Goal: Task Accomplishment & Management: Complete application form

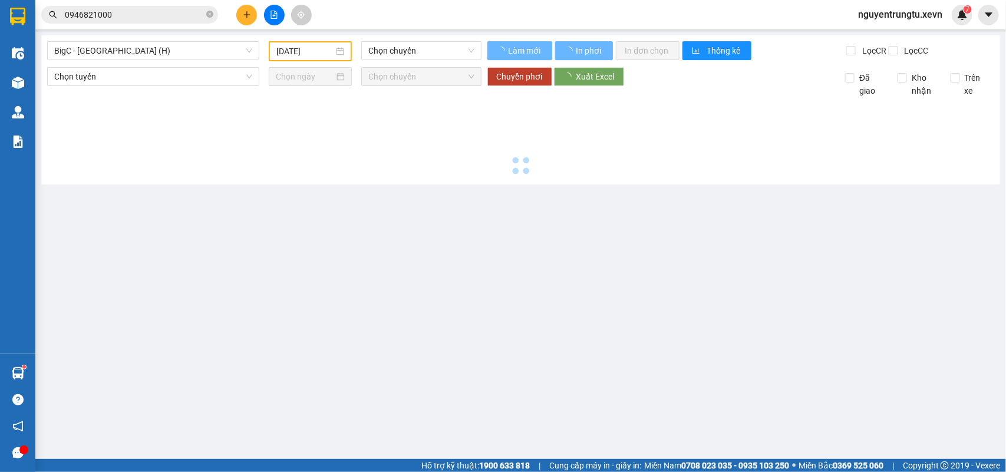
type input "[DATE]"
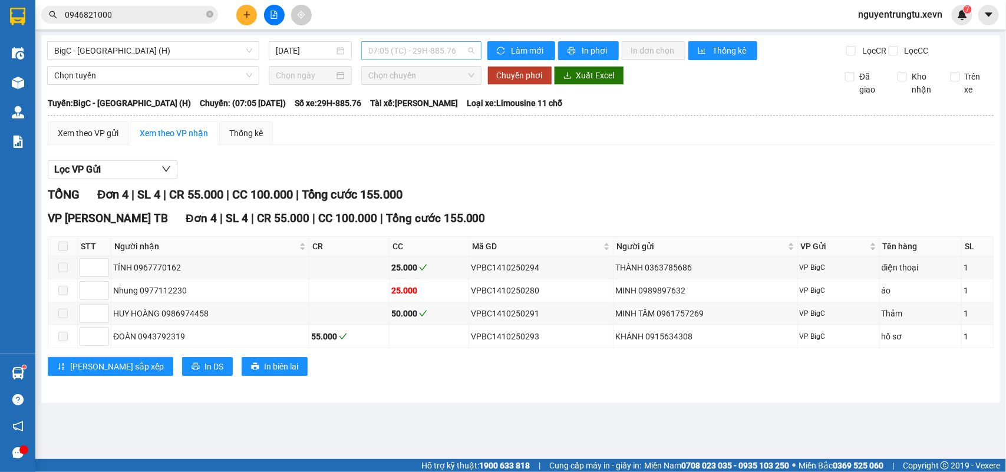
click at [372, 51] on span "07:05 (TC) - 29H-885.76" at bounding box center [420, 51] width 105 height 18
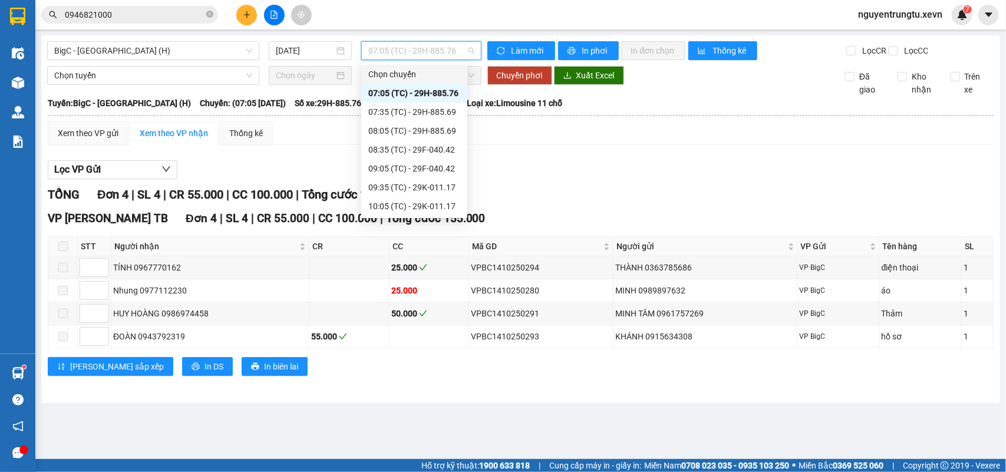
scroll to position [169, 0]
click at [436, 134] on div "13:05 (TC) - 29F-042.80" at bounding box center [414, 131] width 92 height 13
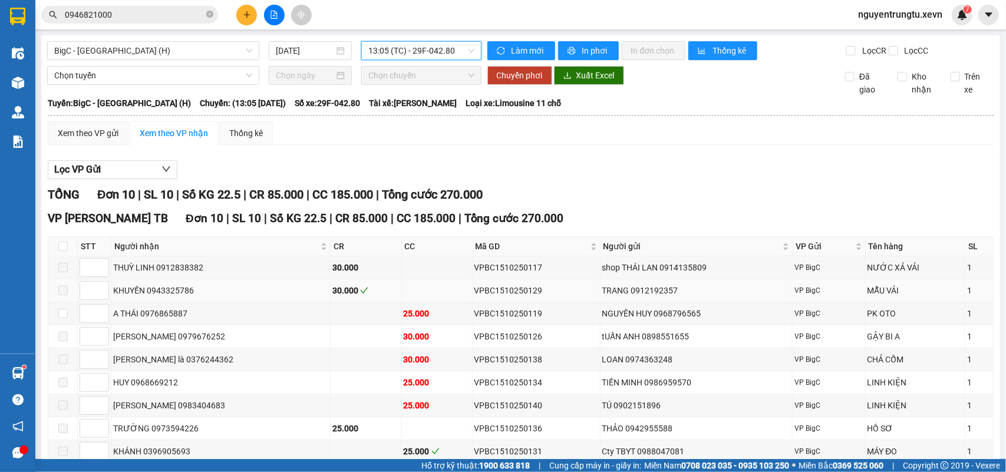
scroll to position [74, 0]
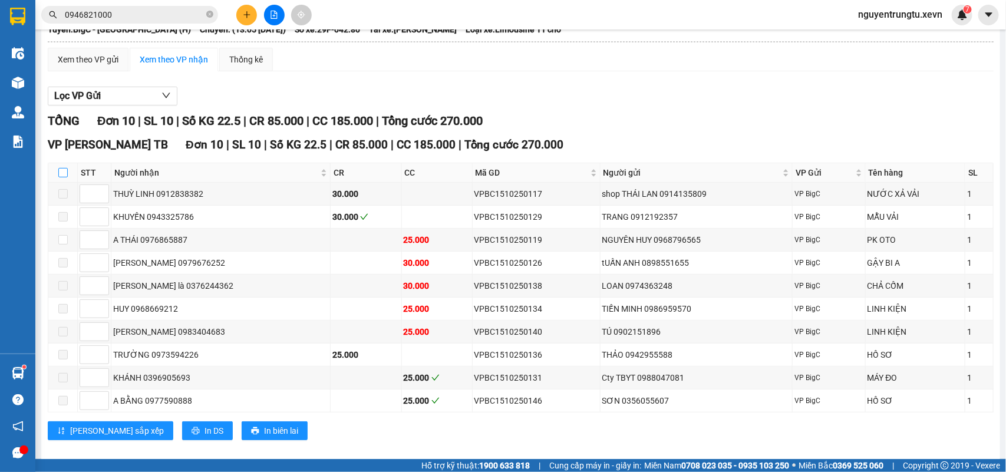
click at [60, 177] on input "checkbox" at bounding box center [62, 172] width 9 height 9
checkbox input "true"
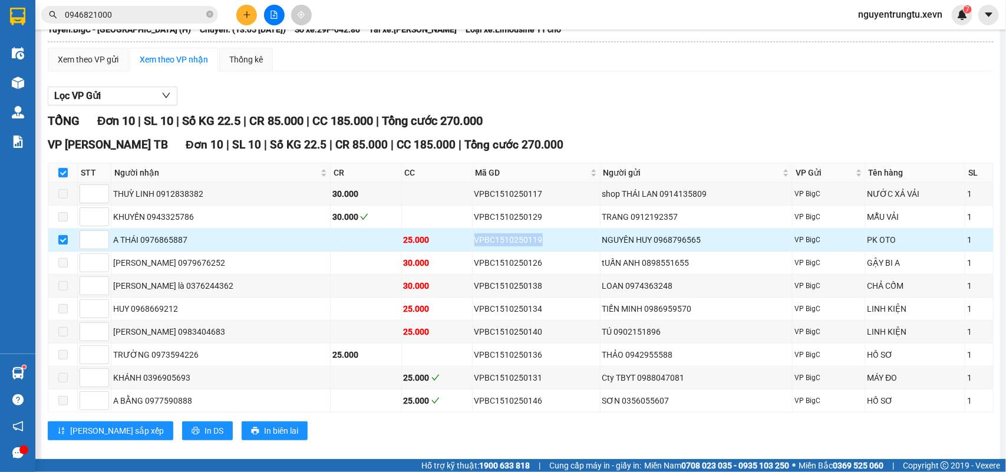
drag, startPoint x: 515, startPoint y: 249, endPoint x: 428, endPoint y: 255, distance: 86.2
click at [433, 252] on tr "A THÁI 0976865887 25.000 VPBC1510250119 NGUYÊN HUY 0968796565 VP BigC PK OTO 1" at bounding box center [520, 240] width 945 height 23
copy tr "VPBC1510250119"
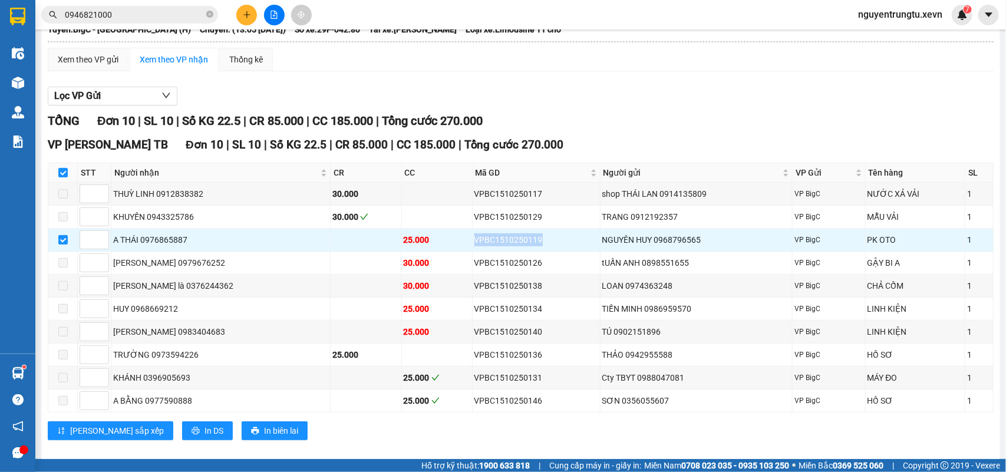
click at [177, 18] on input "0946821000" at bounding box center [134, 14] width 139 height 13
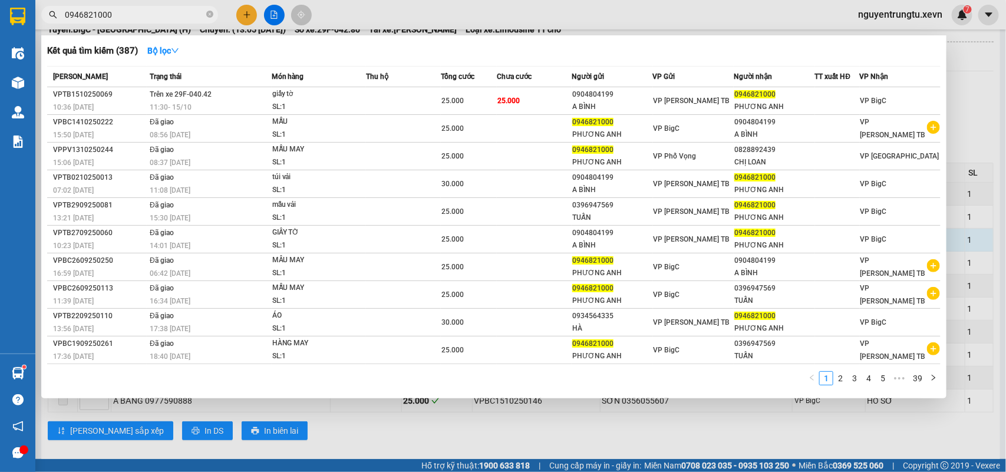
click at [176, 18] on input "0946821000" at bounding box center [134, 14] width 139 height 13
paste input "VPBC1510250119"
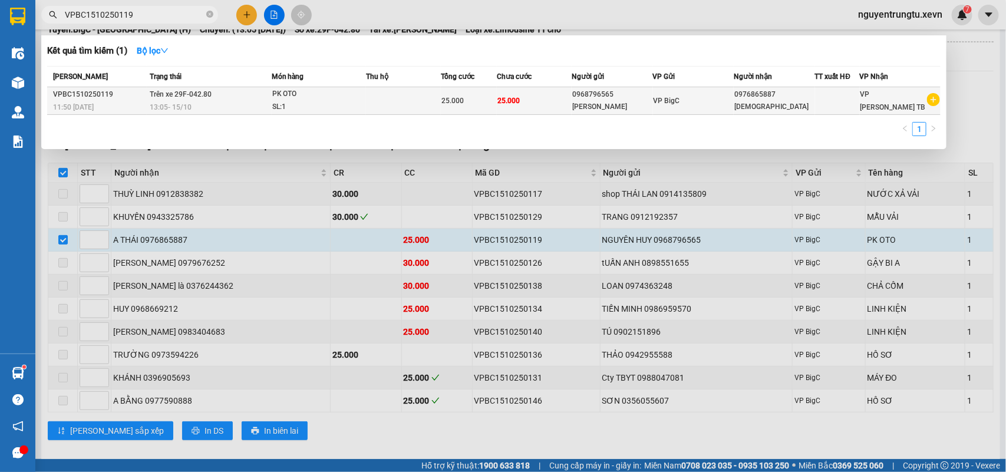
type input "VPBC1510250119"
click at [398, 98] on td at bounding box center [403, 101] width 75 height 28
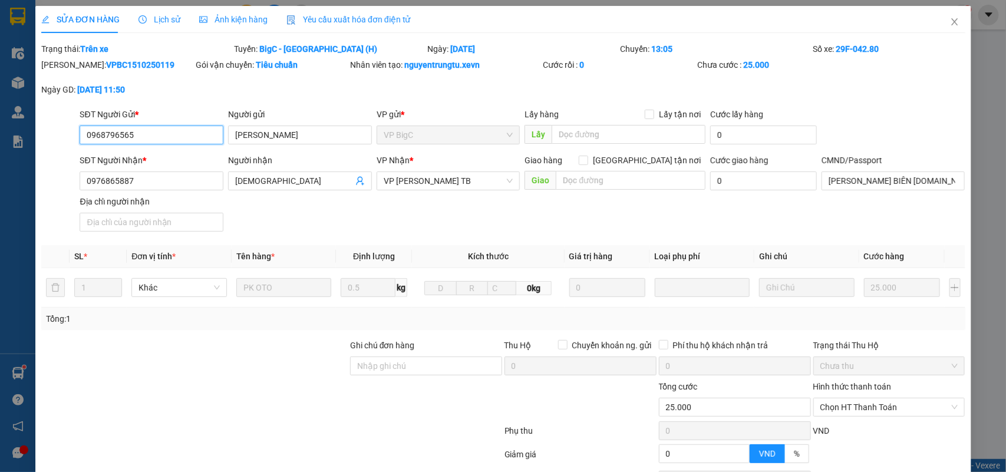
type input "0968796565"
type input "0976865887"
type input "[PERSON_NAME] BIÊN [DOMAIN_NAME] 034094008436"
type input "0"
type input "25.000"
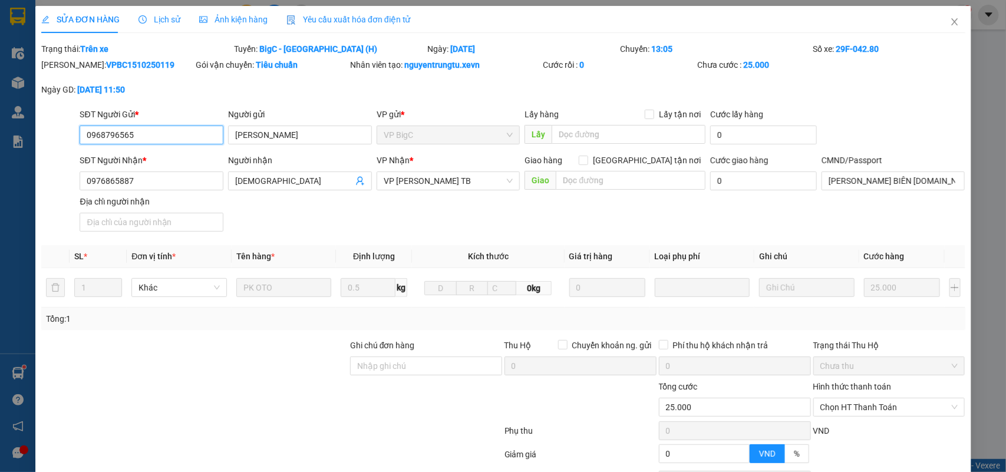
type input "25.000"
click at [160, 24] on span "Lịch sử" at bounding box center [160, 19] width 42 height 9
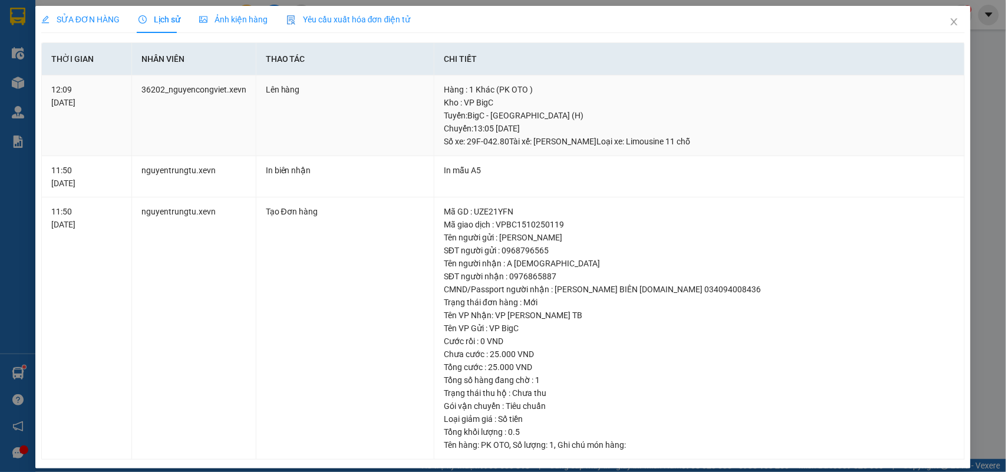
scroll to position [11, 0]
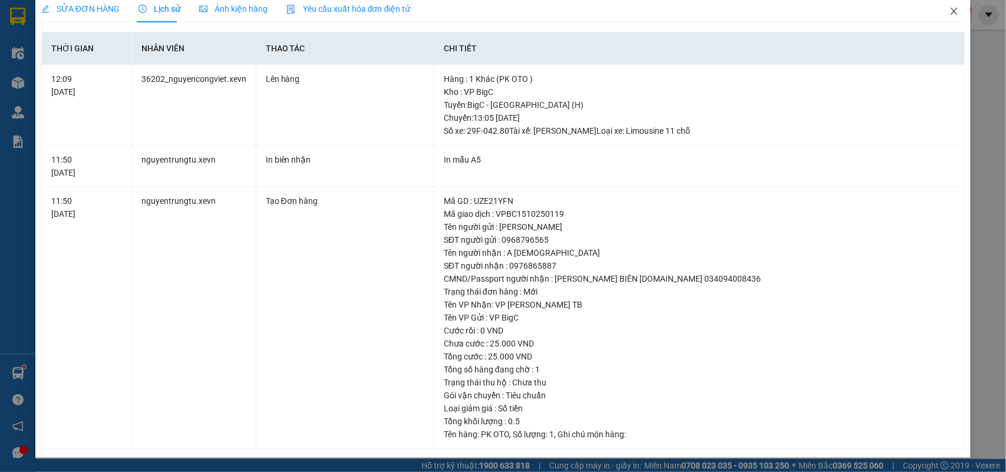
click at [949, 12] on icon "close" at bounding box center [953, 10] width 9 height 9
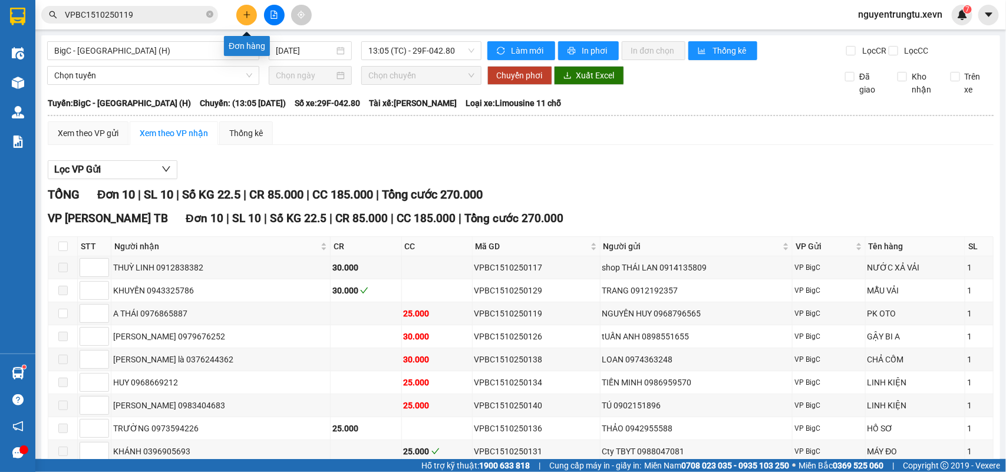
click at [243, 17] on icon "plus" at bounding box center [247, 15] width 8 height 8
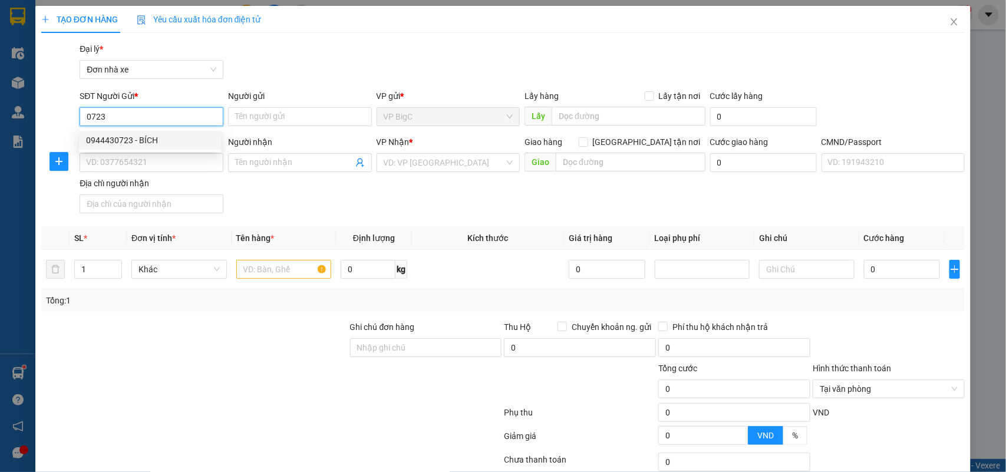
click at [137, 143] on div "0944430723 - BÍCH" at bounding box center [150, 140] width 128 height 13
type input "0944430723"
type input "BÍCH"
type input "0961478566"
type input "TUẤN"
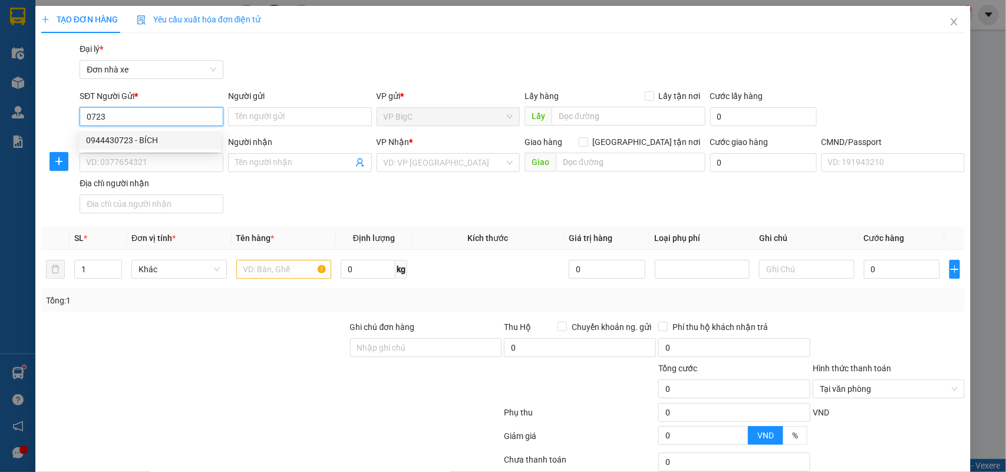
type input "036097010221 [PERSON_NAME]"
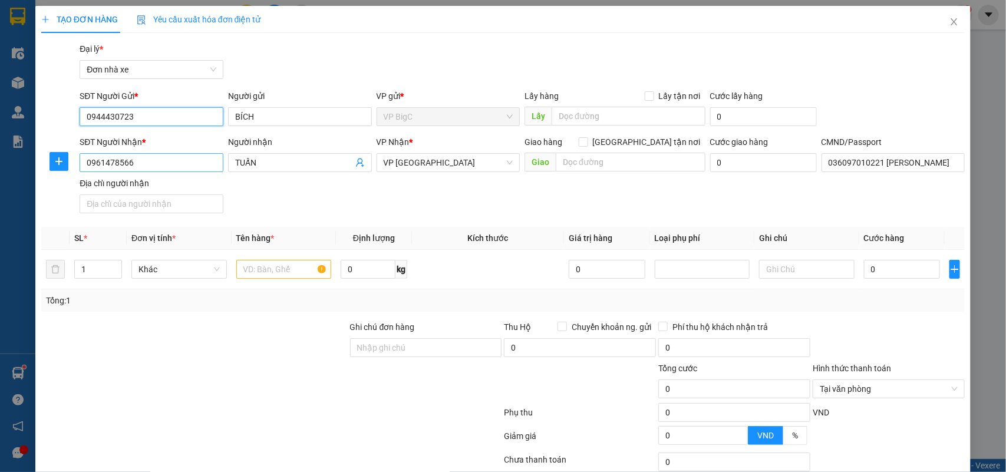
type input "0944430723"
click at [190, 166] on input "0961478566" at bounding box center [152, 162] width 144 height 19
type input "0911143279"
drag, startPoint x: 265, startPoint y: 164, endPoint x: 84, endPoint y: 163, distance: 181.5
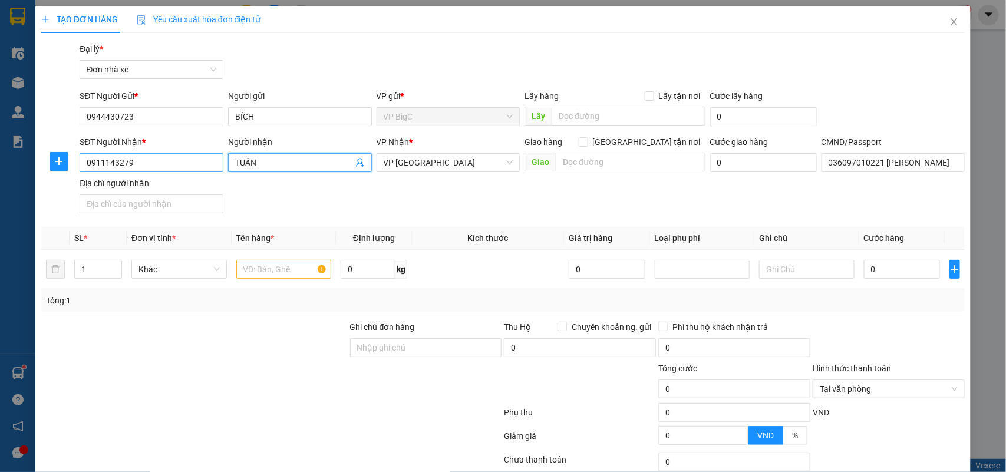
click at [81, 164] on div "SĐT Người Nhận * 0911143279 Người nhận TUẤN TUẤN VP Nhận * VP Nam Định Giao hàn…" at bounding box center [522, 177] width 890 height 83
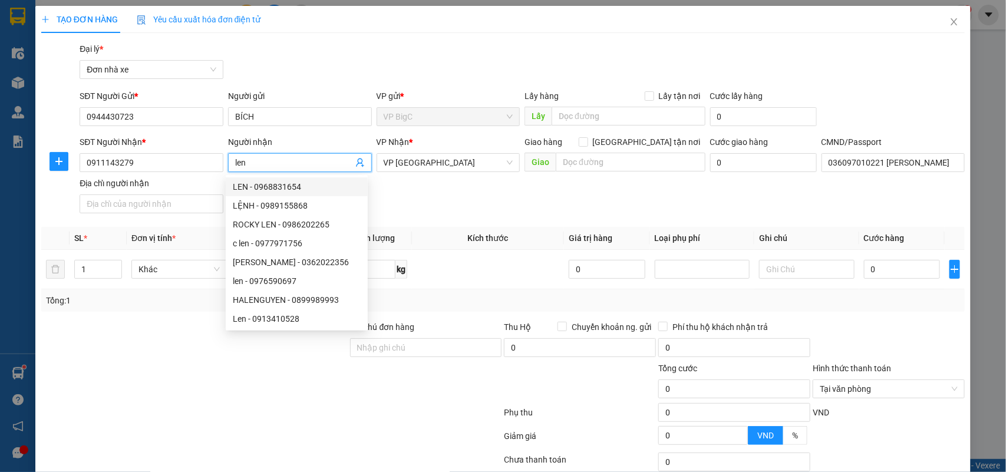
type input "len"
click at [432, 193] on div "SĐT Người Nhận * 0911143279 Người nhận len VP Nhận * VP Nam Định Giao hàng Giao…" at bounding box center [522, 177] width 890 height 83
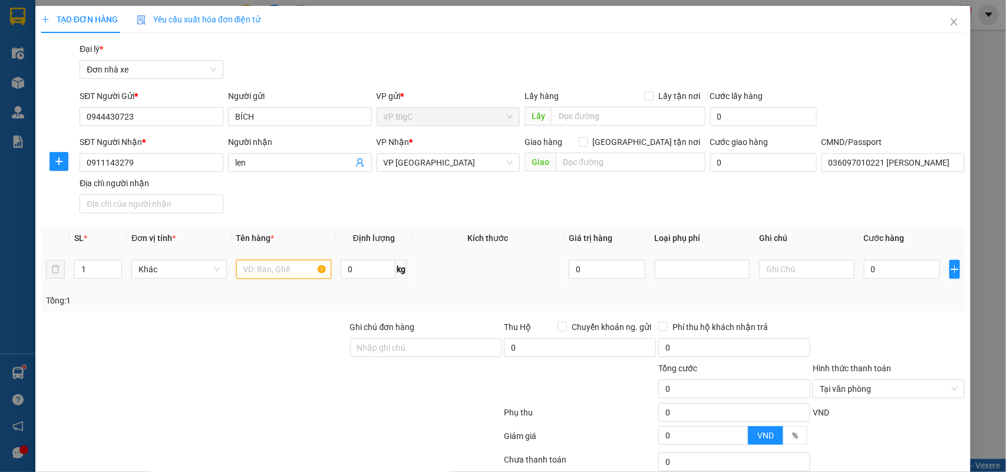
click at [273, 275] on input "text" at bounding box center [283, 269] width 95 height 19
type input "giấy tờ"
click at [879, 267] on input "0" at bounding box center [902, 269] width 76 height 19
type input "2"
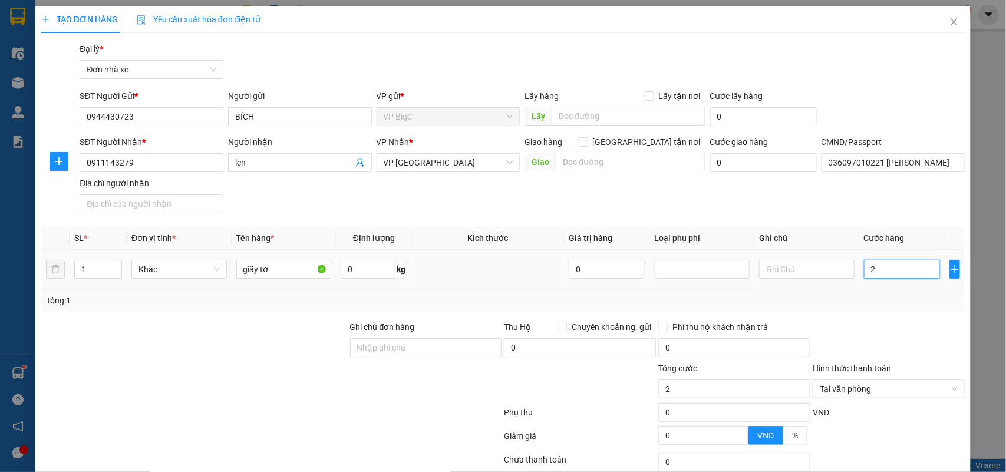
type input "20"
type input "20.000"
click at [893, 308] on div "Tổng: 1" at bounding box center [503, 300] width 924 height 22
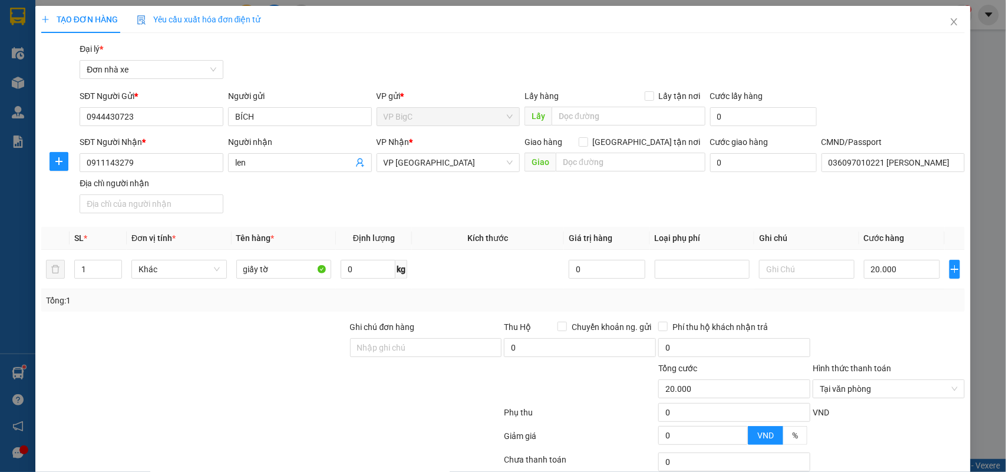
scroll to position [90, 0]
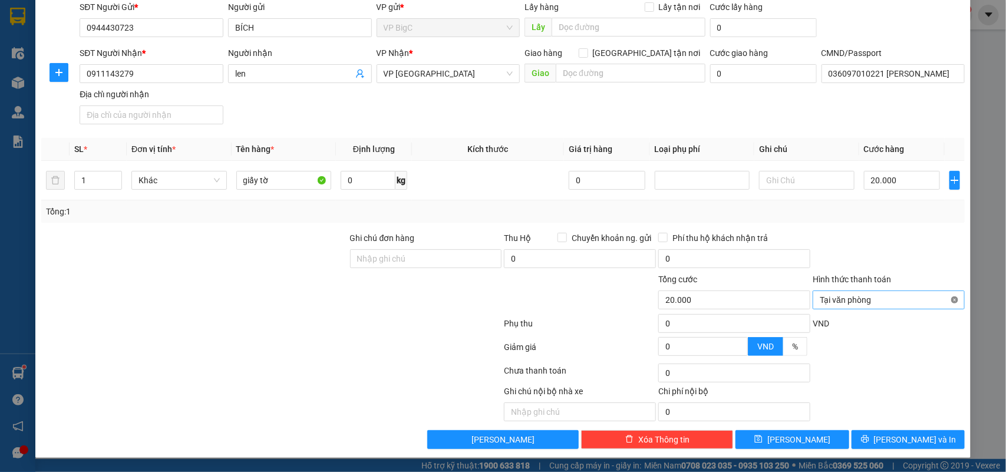
type input "20.000"
click at [929, 431] on button "[PERSON_NAME] và In" at bounding box center [908, 439] width 113 height 19
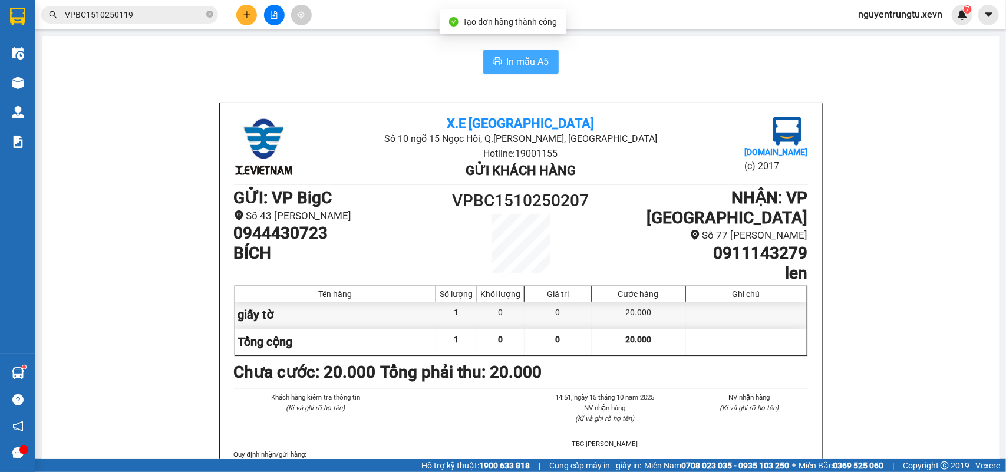
click at [529, 51] on button "In mẫu A5" at bounding box center [520, 62] width 75 height 24
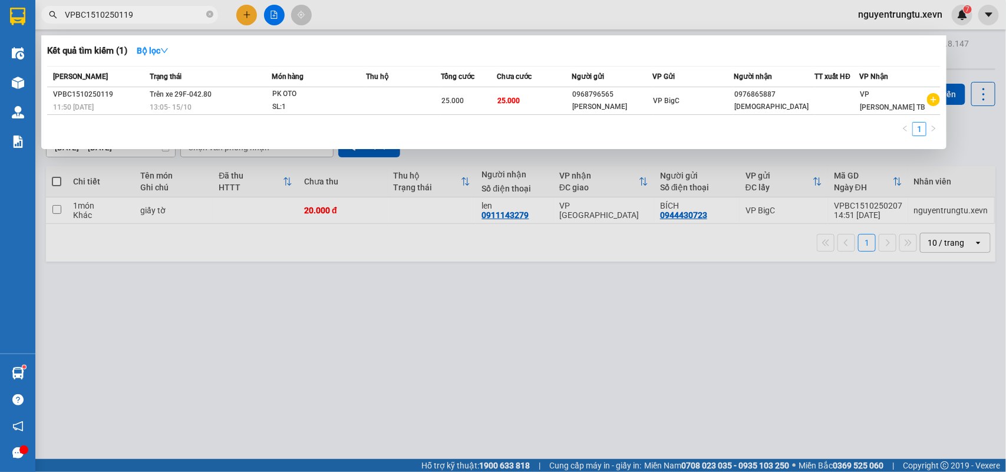
click at [176, 13] on input "VPBC1510250119" at bounding box center [134, 14] width 139 height 13
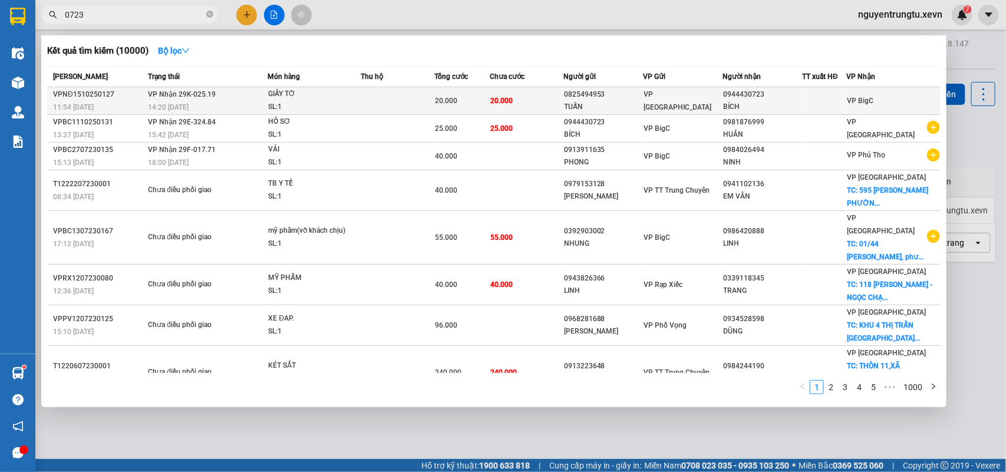
type input "0723"
click at [677, 102] on span "VP [GEOGRAPHIC_DATA]" at bounding box center [678, 100] width 68 height 21
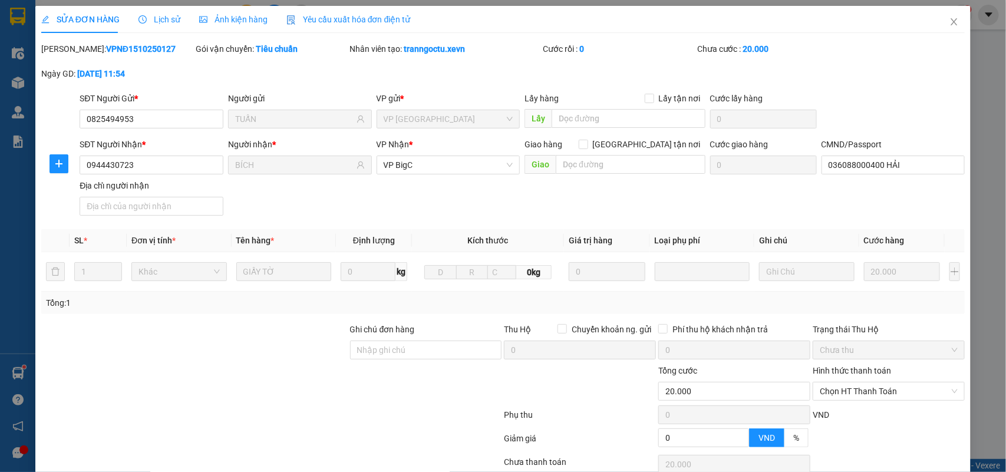
type input "0825494953"
type input "TUẤN"
type input "0944430723"
type input "BÍCH"
type input "036088000400 HẢI"
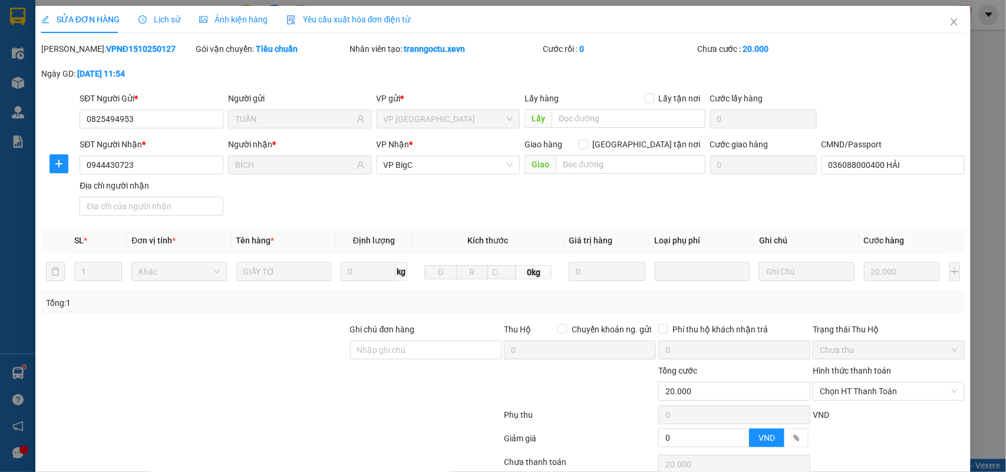
type input "0"
type input "20.000"
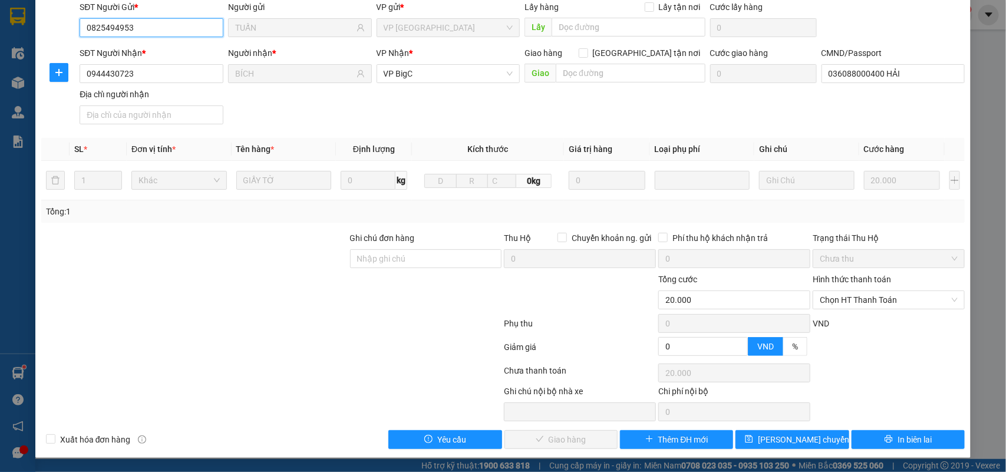
scroll to position [93, 0]
click at [856, 304] on span "Chọn HT Thanh Toán" at bounding box center [889, 300] width 138 height 18
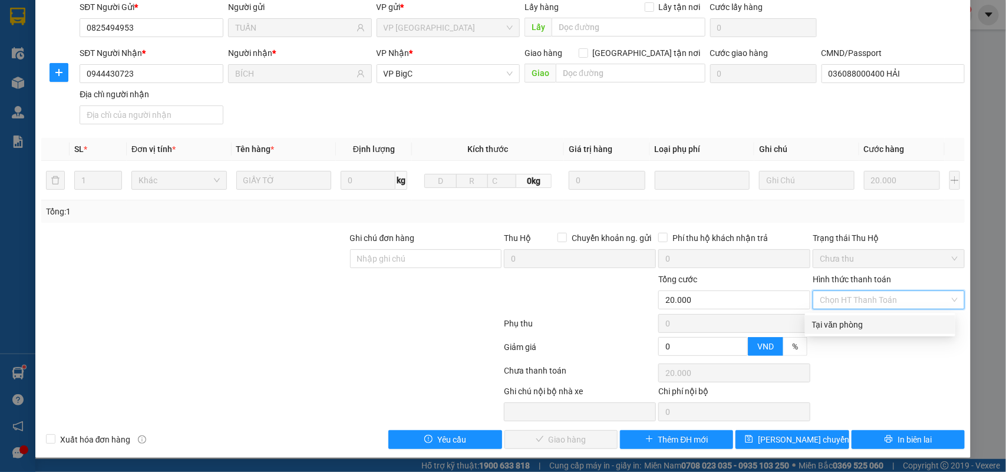
click at [850, 319] on div "Tại văn phòng" at bounding box center [880, 324] width 136 height 13
type input "0"
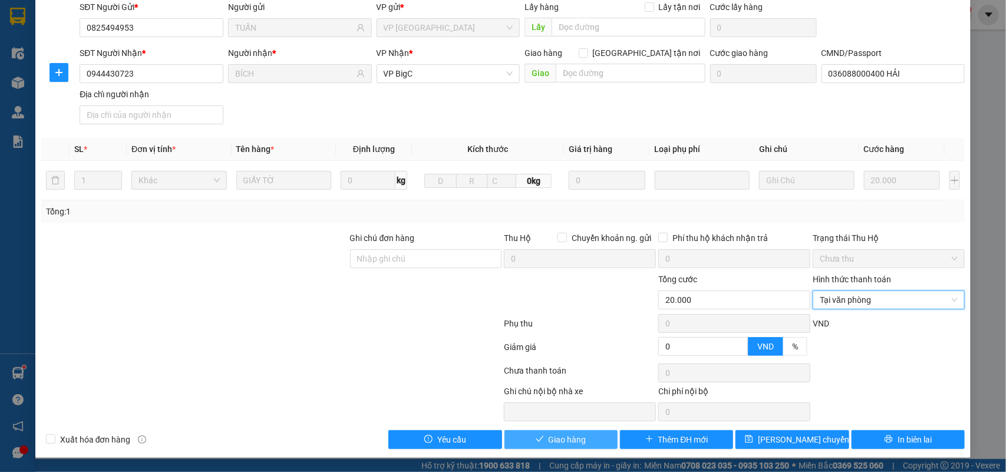
click at [526, 440] on button "Giao hàng" at bounding box center [561, 439] width 113 height 19
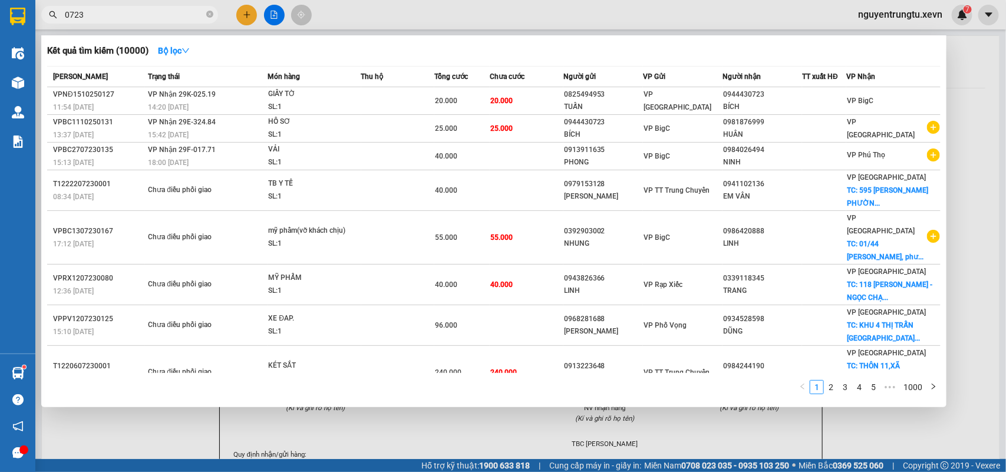
click at [137, 7] on span "0723" at bounding box center [129, 15] width 177 height 18
click at [140, 17] on input "0723" at bounding box center [134, 14] width 139 height 13
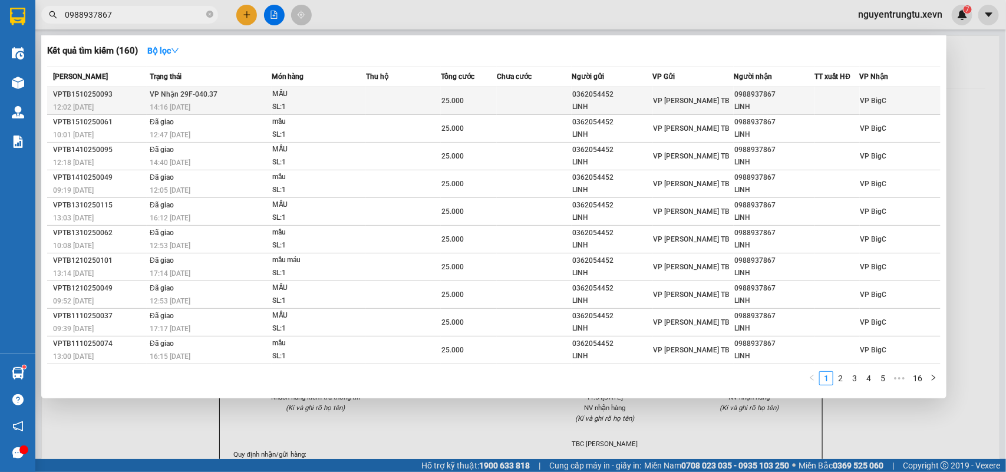
type input "0988937867"
click at [765, 101] on div "LINH" at bounding box center [774, 107] width 80 height 12
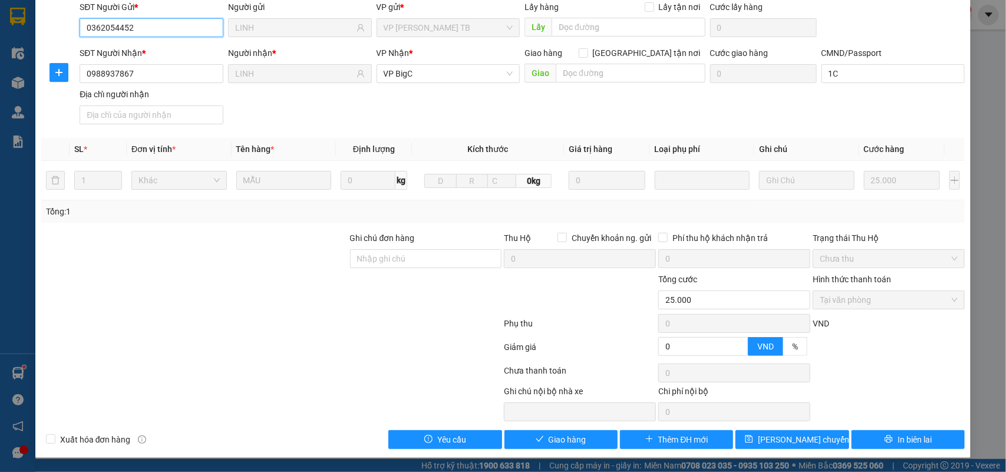
type input "0362054452"
type input "LINH"
type input "0988937867"
type input "LINH"
type input "1C"
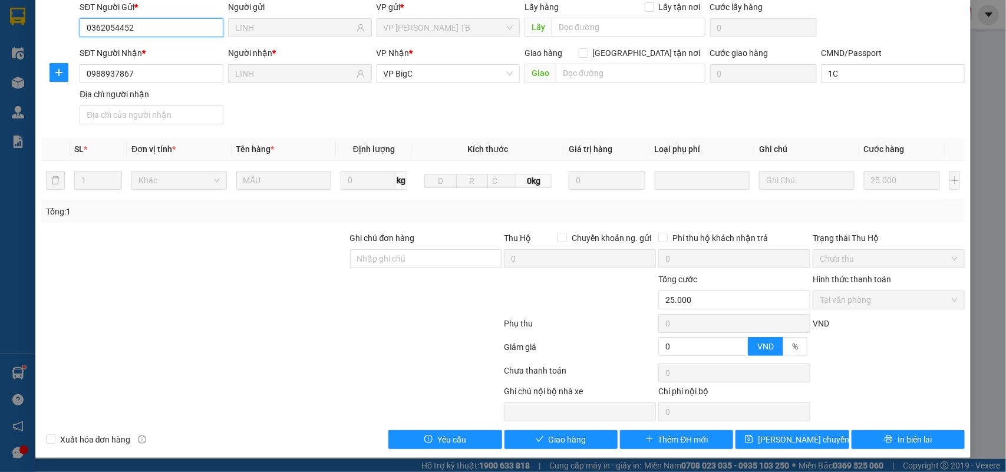
type input "0"
type input "25.000"
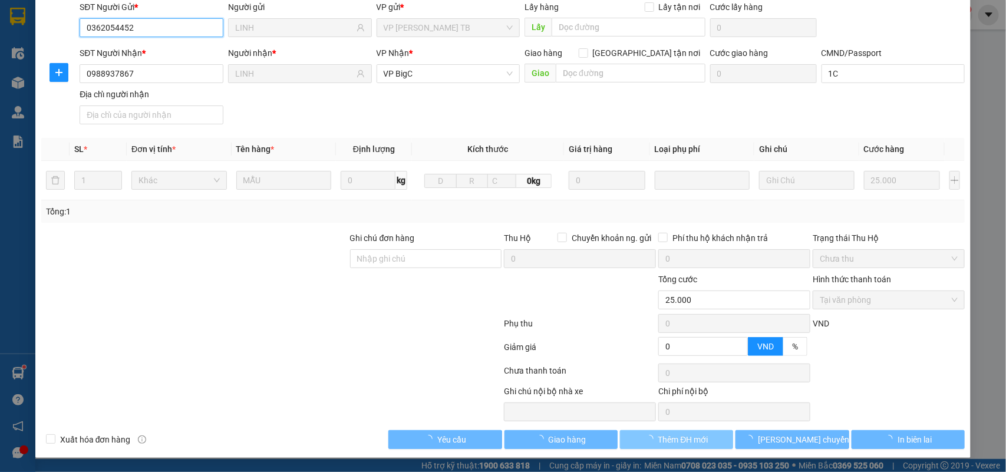
scroll to position [93, 0]
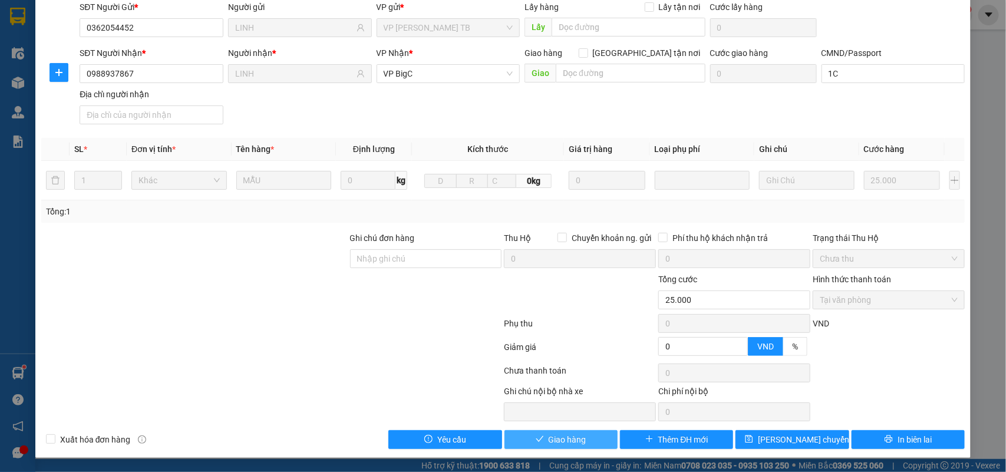
click at [599, 443] on button "Giao hàng" at bounding box center [561, 439] width 113 height 19
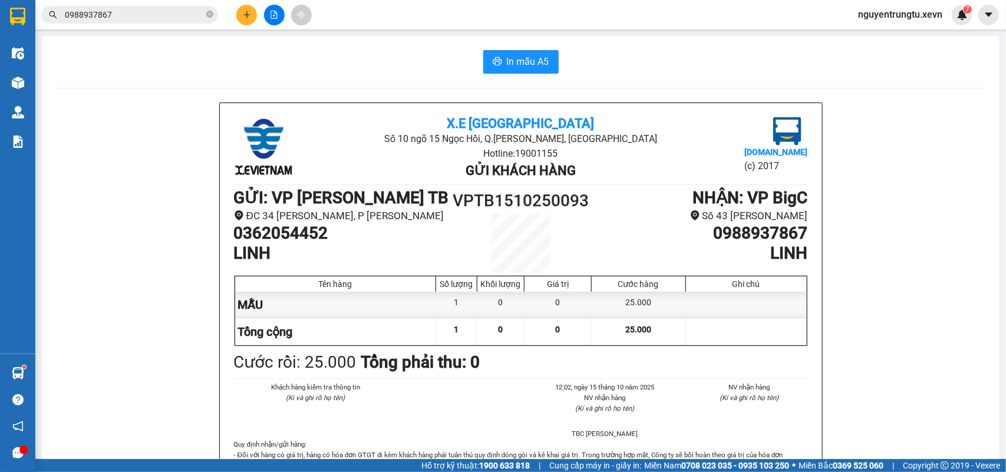
click at [246, 14] on icon "plus" at bounding box center [246, 14] width 1 height 6
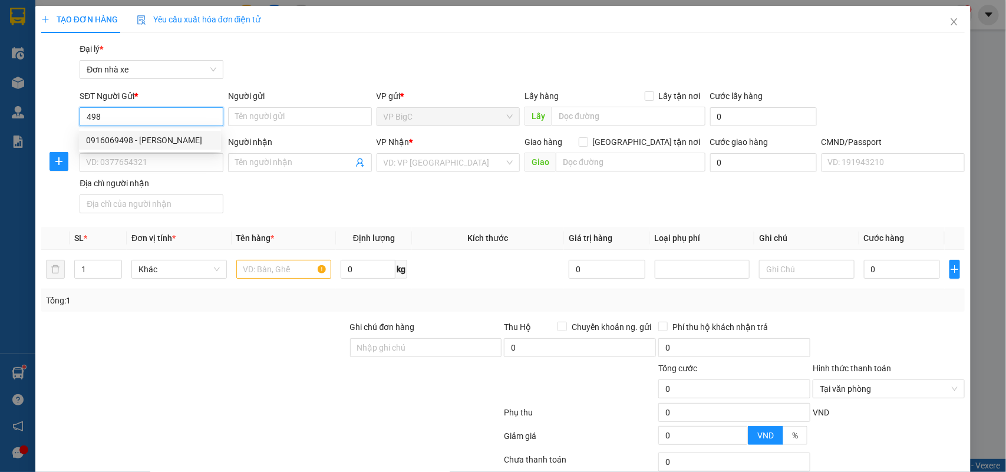
click at [131, 140] on div "0916069498 - [PERSON_NAME]" at bounding box center [150, 140] width 128 height 13
type input "0916069498"
type input "CƯỜNG THỊNH"
type input "0912140957"
type input "[PERSON_NAME]"
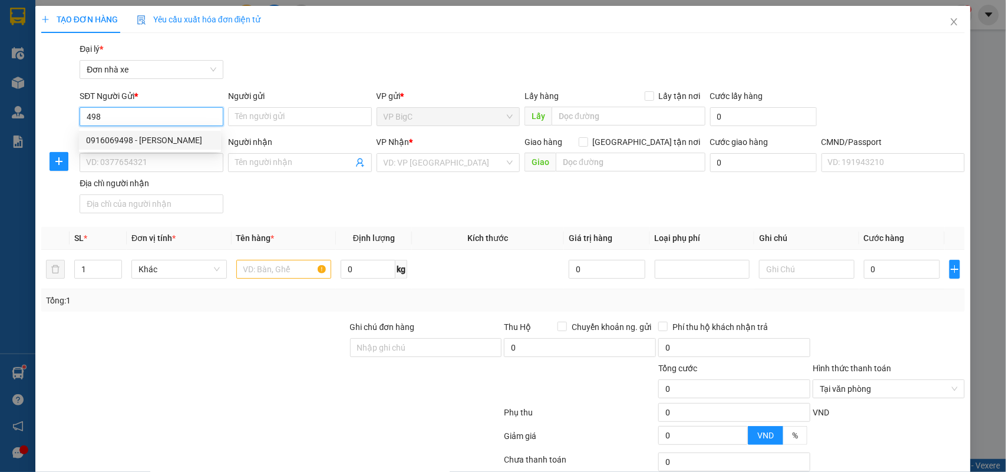
type input "cc"
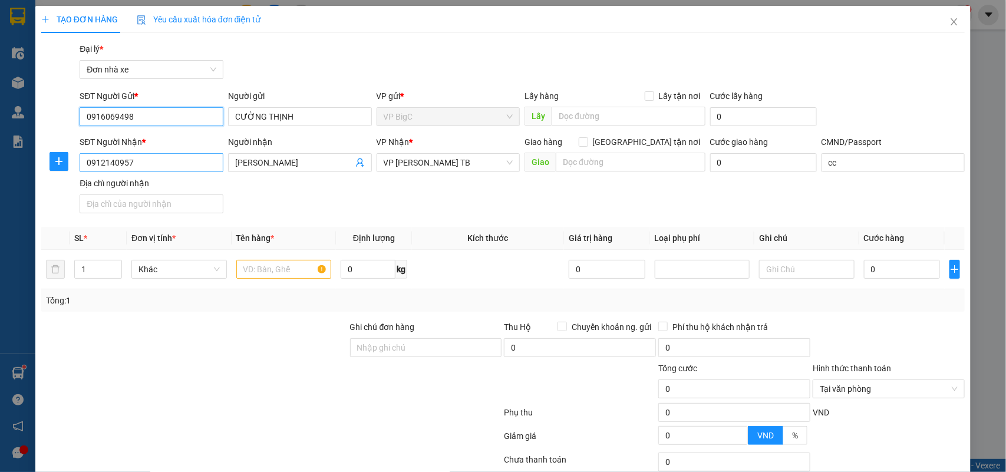
type input "0916069498"
click at [199, 163] on input "0912140957" at bounding box center [152, 162] width 144 height 19
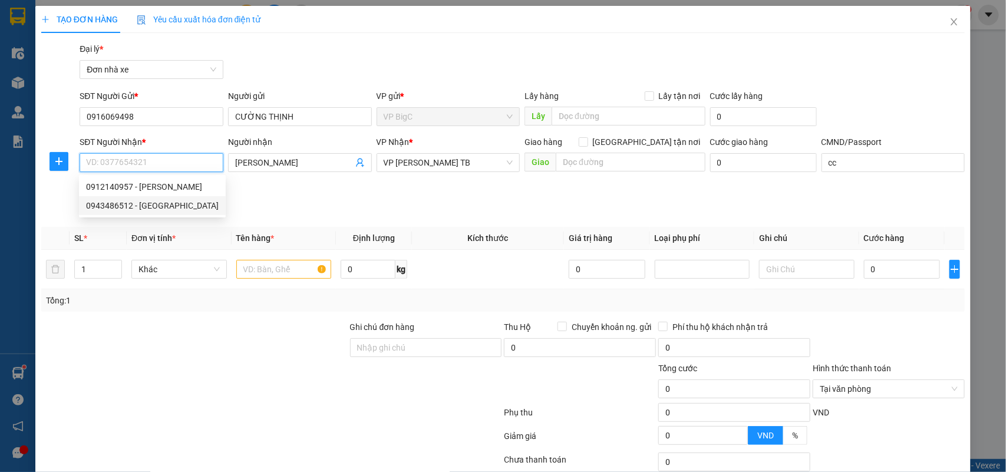
click at [174, 200] on div "0943486512 - [GEOGRAPHIC_DATA]" at bounding box center [152, 205] width 133 height 13
type input "0943486512"
type input "Luyến"
type input "hoàng ngọc tân 037095005028"
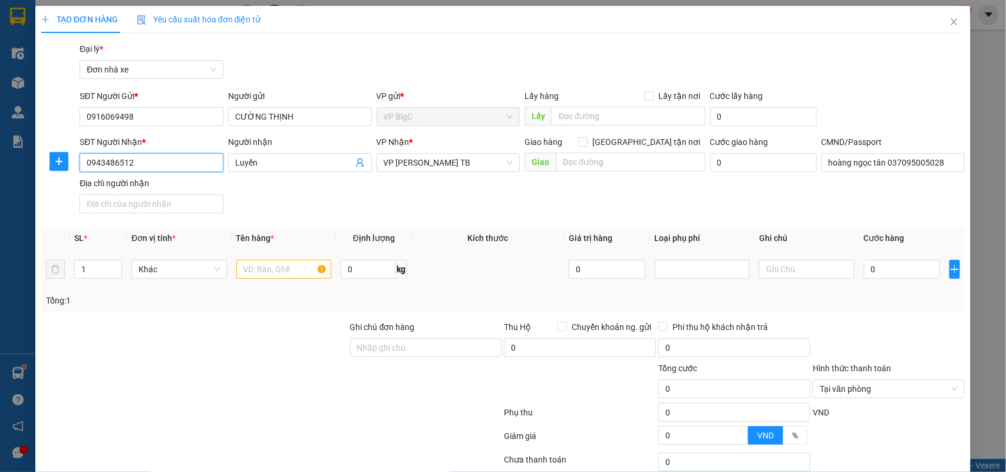
type input "0943486512"
click at [264, 269] on input "text" at bounding box center [283, 269] width 95 height 19
type input "răng"
click at [912, 271] on input "0" at bounding box center [902, 269] width 76 height 19
type input "2"
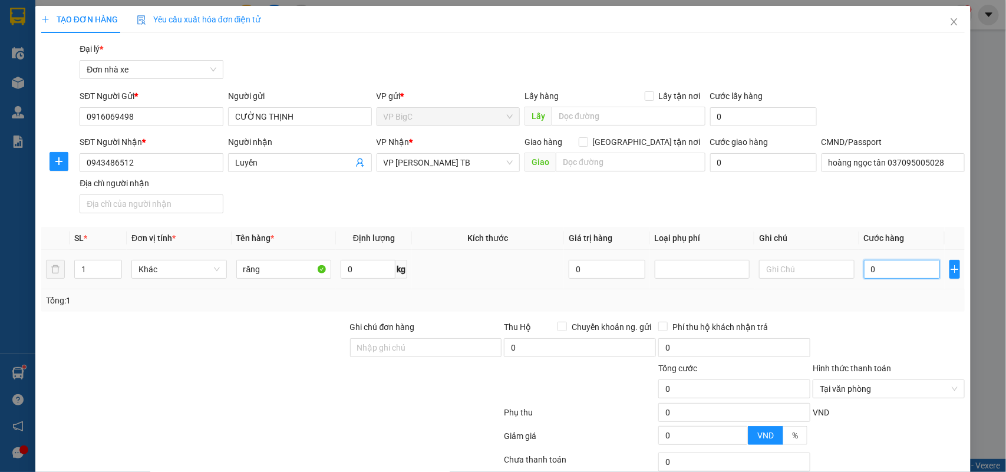
type input "2"
type input "25"
type input "25.000"
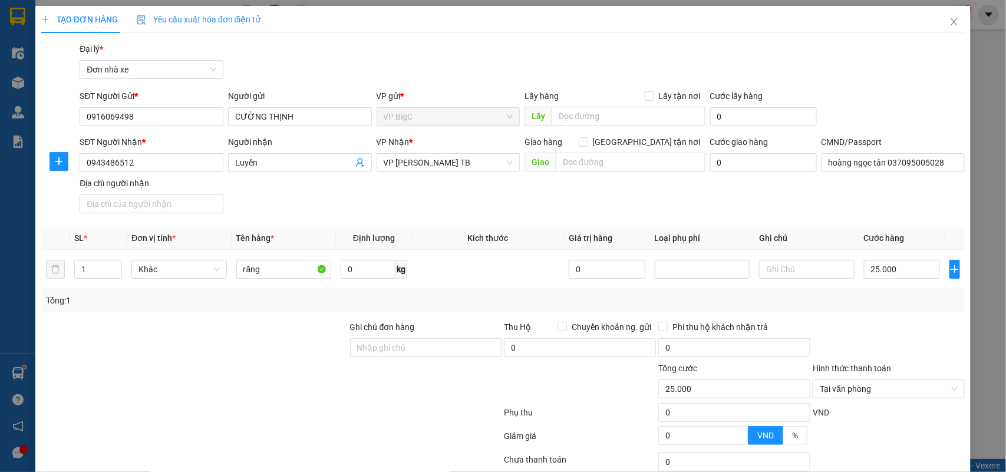
click at [900, 302] on div "Tổng: 1" at bounding box center [503, 300] width 915 height 13
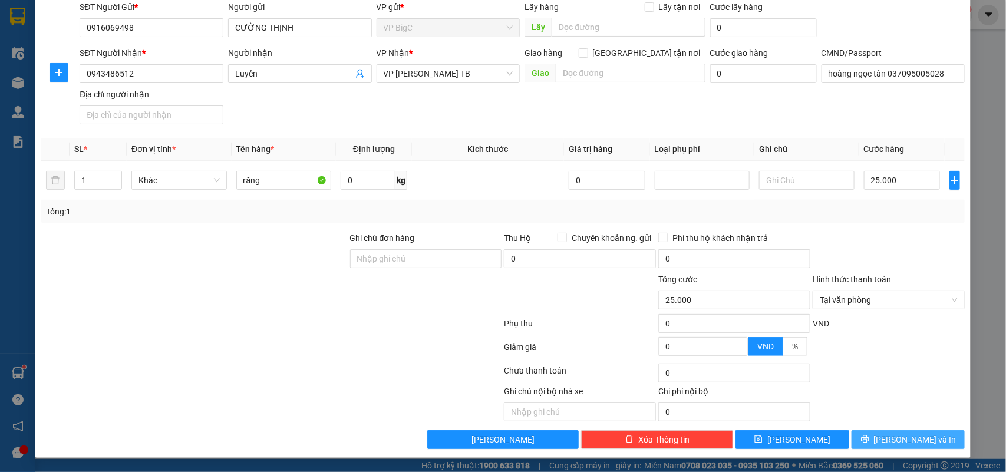
click at [908, 445] on span "[PERSON_NAME] và In" at bounding box center [915, 439] width 83 height 13
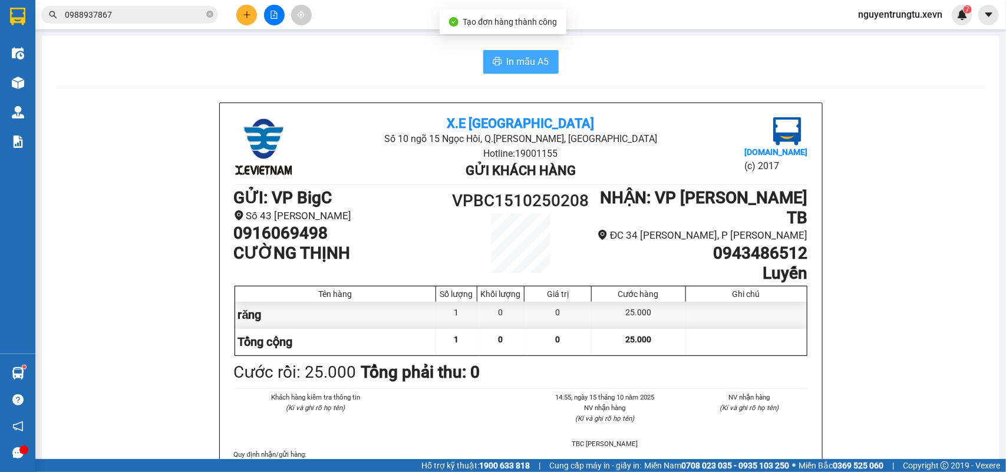
click at [493, 59] on icon "printer" at bounding box center [497, 61] width 9 height 9
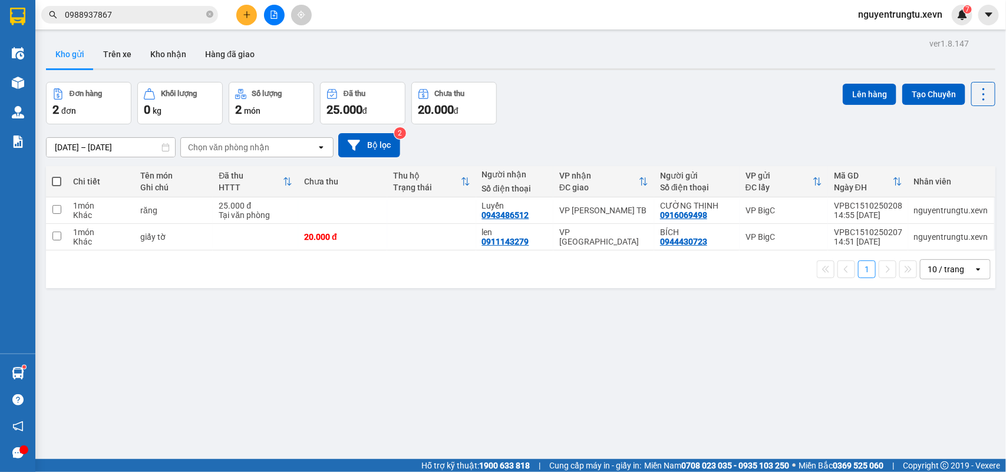
click at [149, 18] on input "0988937867" at bounding box center [134, 14] width 139 height 13
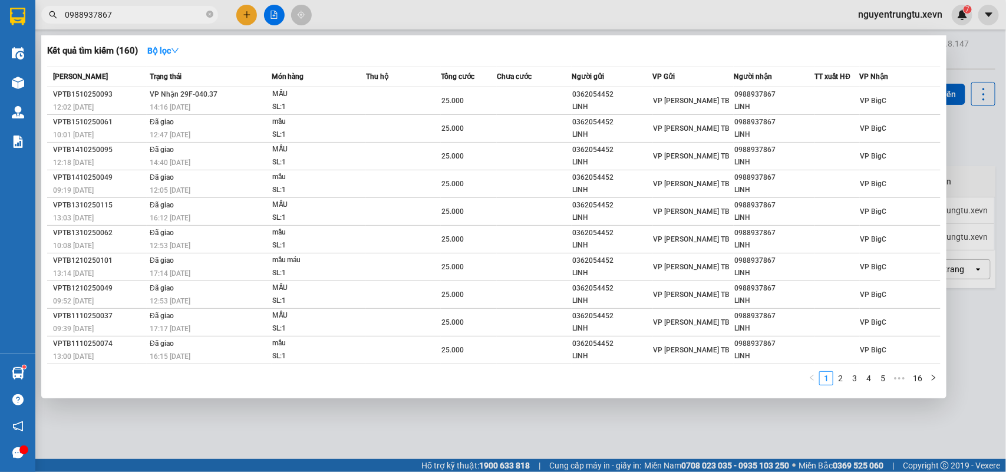
click at [149, 18] on input "0988937867" at bounding box center [134, 14] width 139 height 13
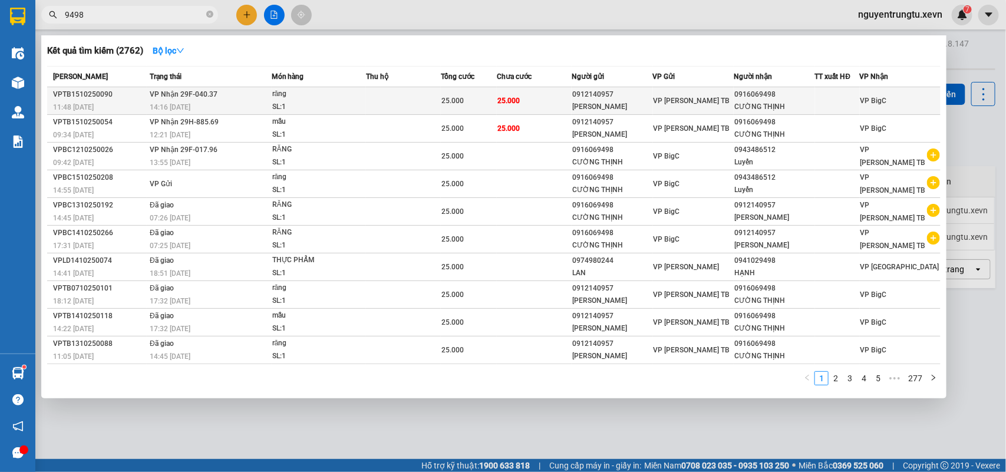
type input "9498"
click at [347, 93] on div "răng" at bounding box center [316, 94] width 88 height 13
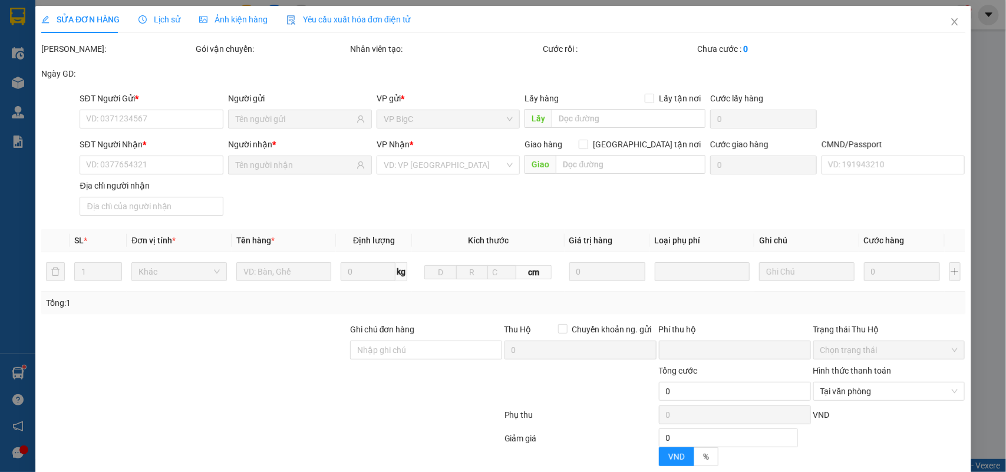
type input "0912140957"
type input "[PERSON_NAME]"
type input "0916069498"
type input "CƯỜNG THỊNH"
type input "DƯƠNG 0982244518"
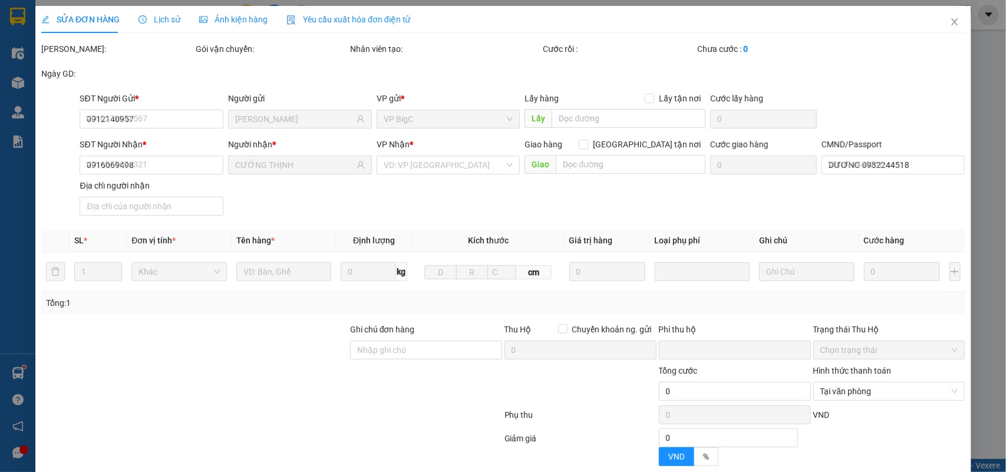
type input "0"
type input "25.000"
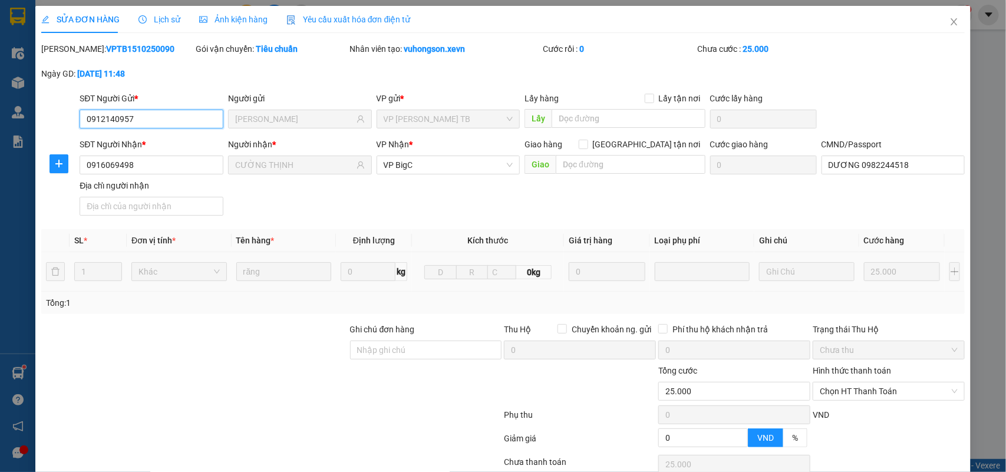
scroll to position [93, 0]
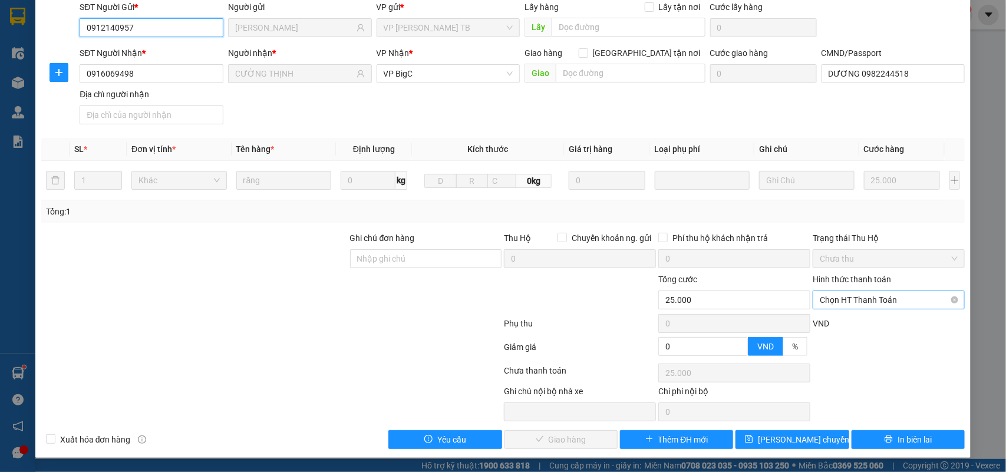
click at [846, 296] on span "Chọn HT Thanh Toán" at bounding box center [889, 300] width 138 height 18
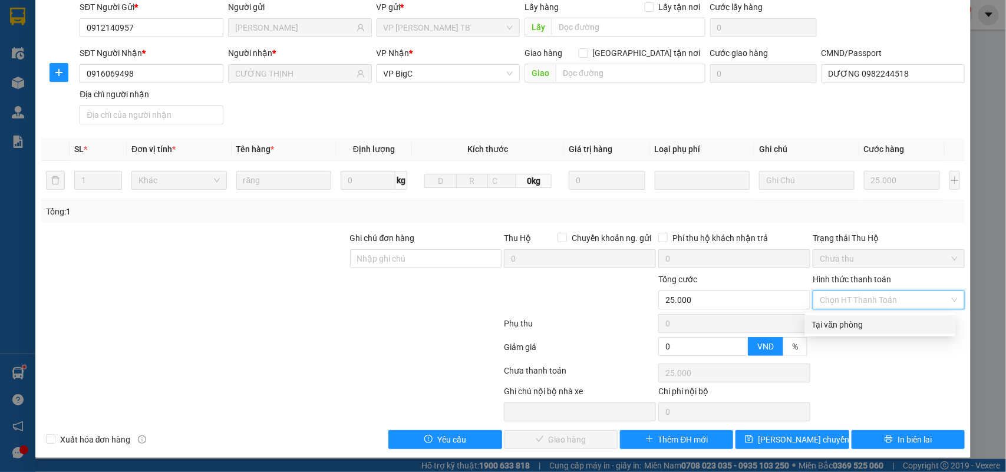
click at [835, 323] on div "Tại văn phòng" at bounding box center [880, 324] width 136 height 13
type input "0"
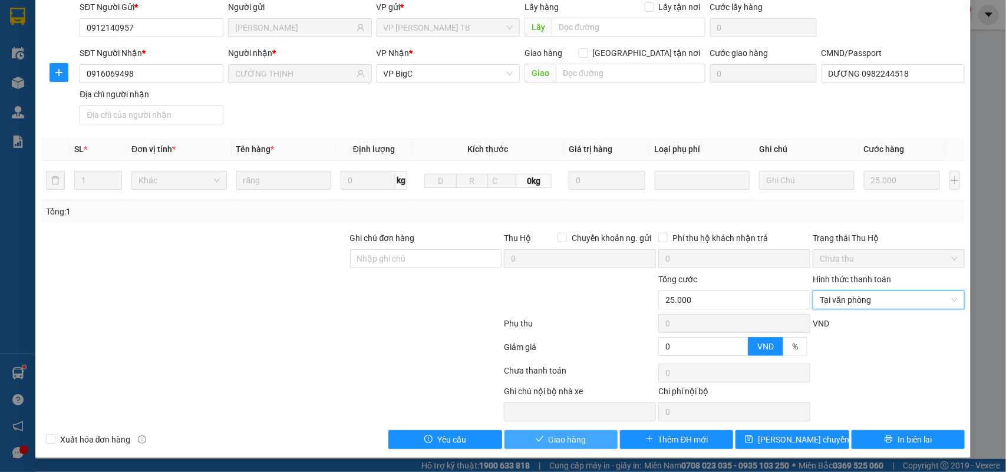
click at [596, 436] on button "Giao hàng" at bounding box center [561, 439] width 113 height 19
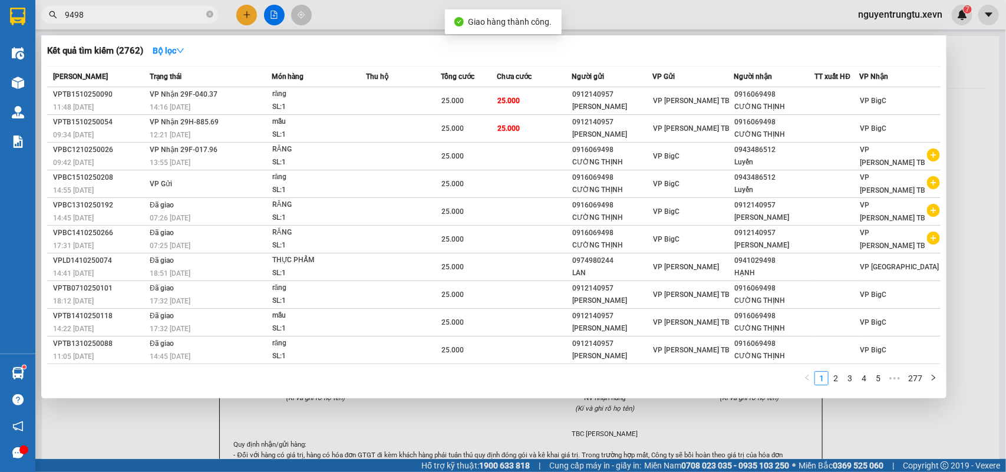
click at [186, 17] on input "9498" at bounding box center [134, 14] width 139 height 13
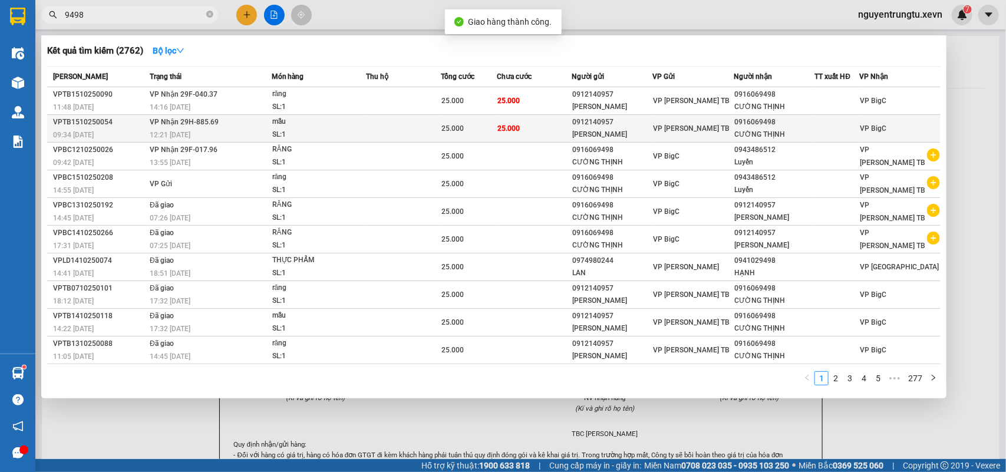
click at [427, 118] on td at bounding box center [403, 129] width 75 height 28
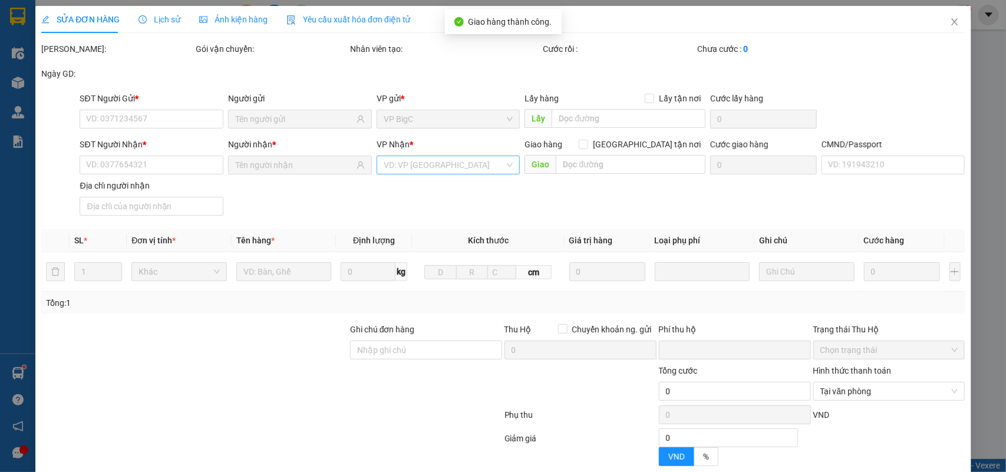
type input "0912140957"
type input "[PERSON_NAME]"
type input "0916069498"
type input "CƯỜNG THỊNH"
type input "DƯƠNG 0982244518"
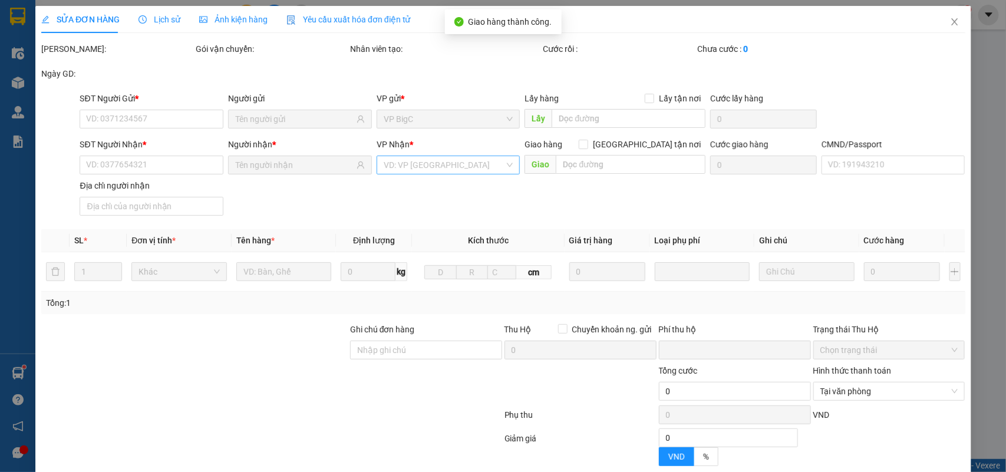
type input "0"
type input "25.000"
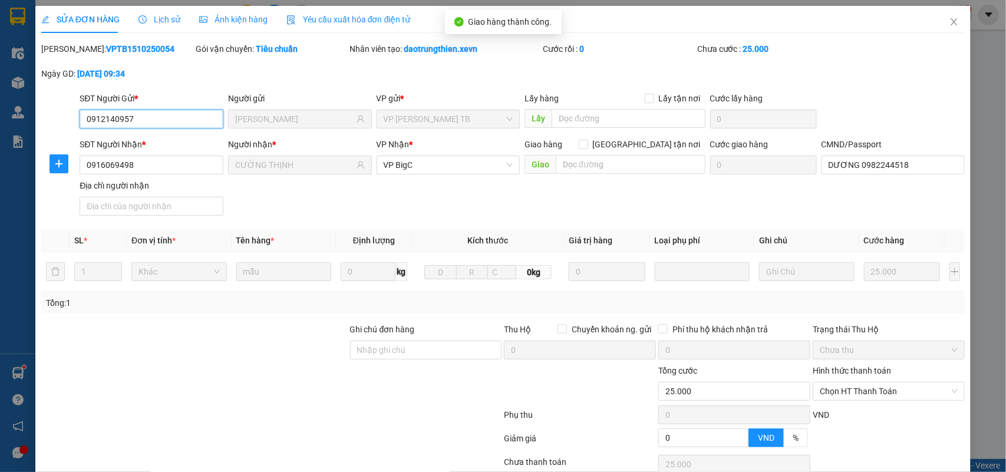
scroll to position [93, 0]
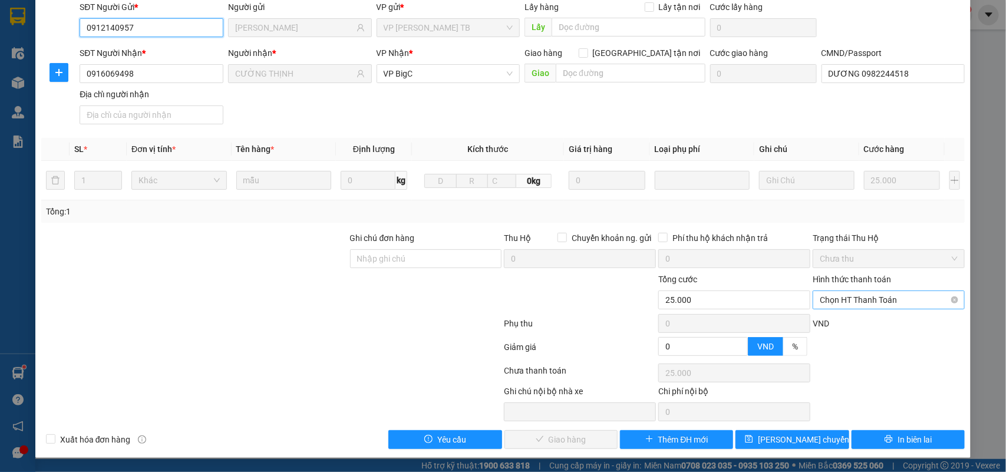
click at [847, 301] on span "Chọn HT Thanh Toán" at bounding box center [889, 300] width 138 height 18
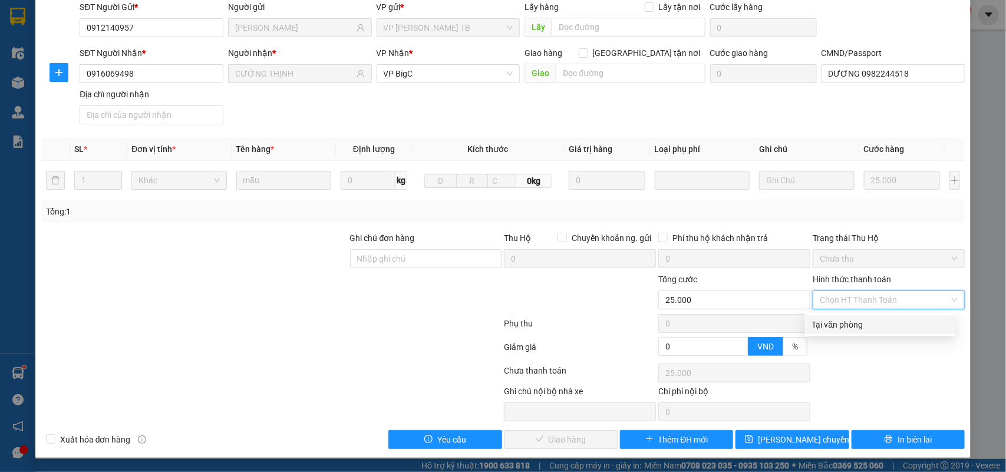
click at [840, 315] on div "Tại văn phòng" at bounding box center [880, 324] width 150 height 19
type input "0"
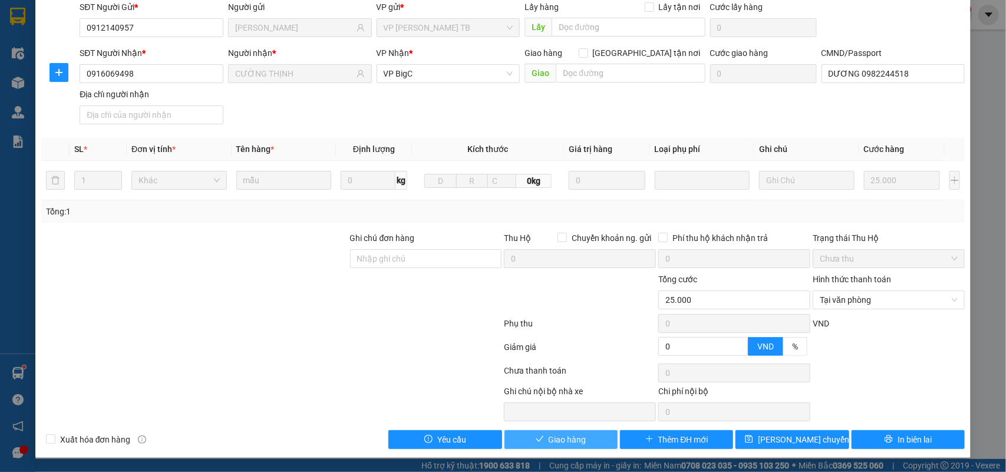
click at [573, 433] on span "Giao hàng" at bounding box center [568, 439] width 38 height 13
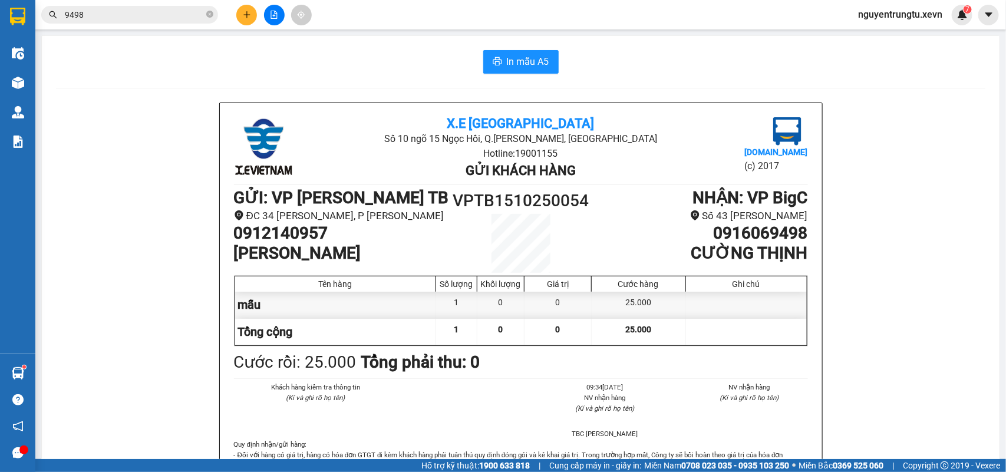
click at [243, 12] on icon "plus" at bounding box center [247, 15] width 8 height 8
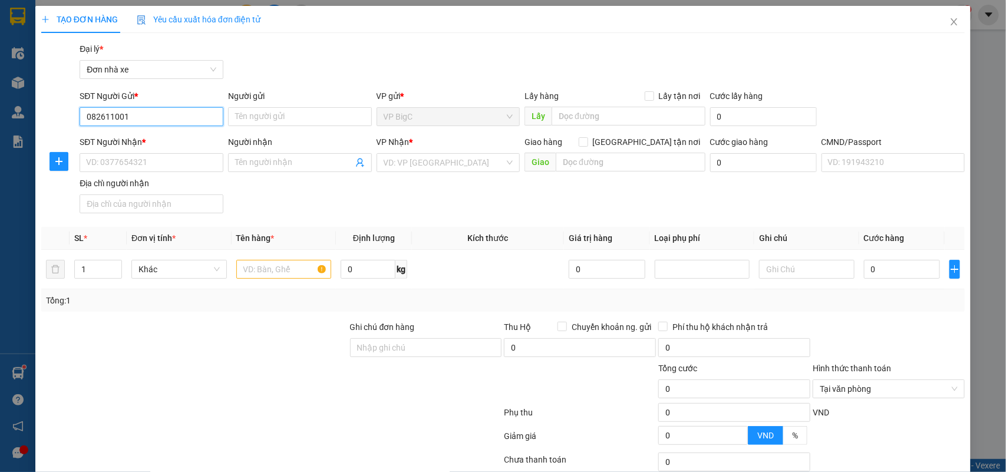
type input "0826110011"
click at [184, 137] on div "0826110011 - BẢO TÍN AUDIO" at bounding box center [150, 140] width 128 height 13
type input "BẢO TÍN AUDIO"
type input "0912682015"
type input "LƯƠNG"
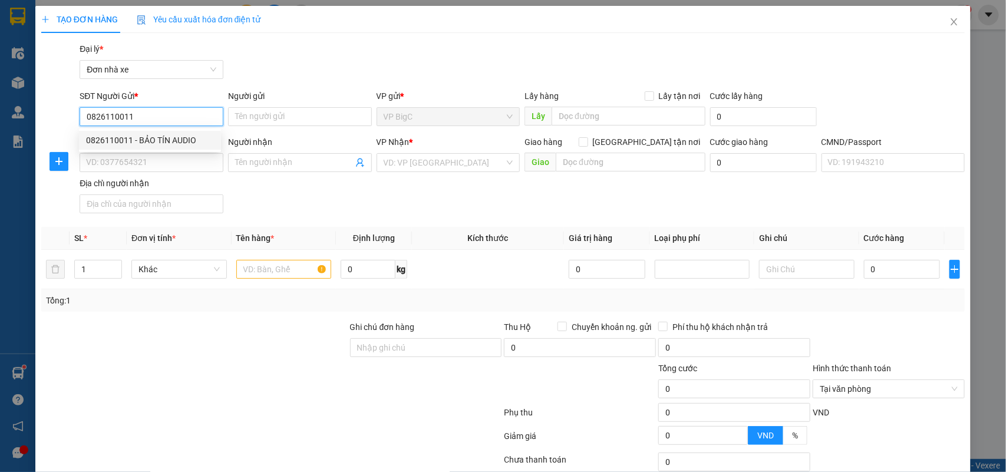
type input "037088011356 [PERSON_NAME]"
type input "0826110011"
click at [177, 172] on div "SĐT Người Nhận * 0912682015" at bounding box center [152, 156] width 144 height 41
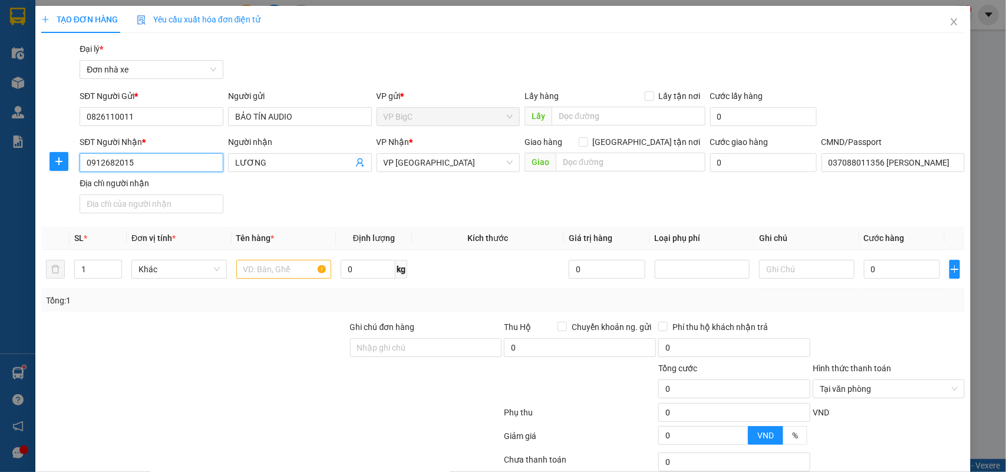
click at [176, 163] on input "0912682015" at bounding box center [152, 162] width 144 height 19
type input "0848534854"
drag, startPoint x: 225, startPoint y: 161, endPoint x: 180, endPoint y: 160, distance: 45.4
click at [180, 160] on div "SĐT Người Nhận * 0848534854 Người nhận LƯƠNG LƯƠNG VP Nhận * VP [GEOGRAPHIC_DAT…" at bounding box center [522, 177] width 890 height 83
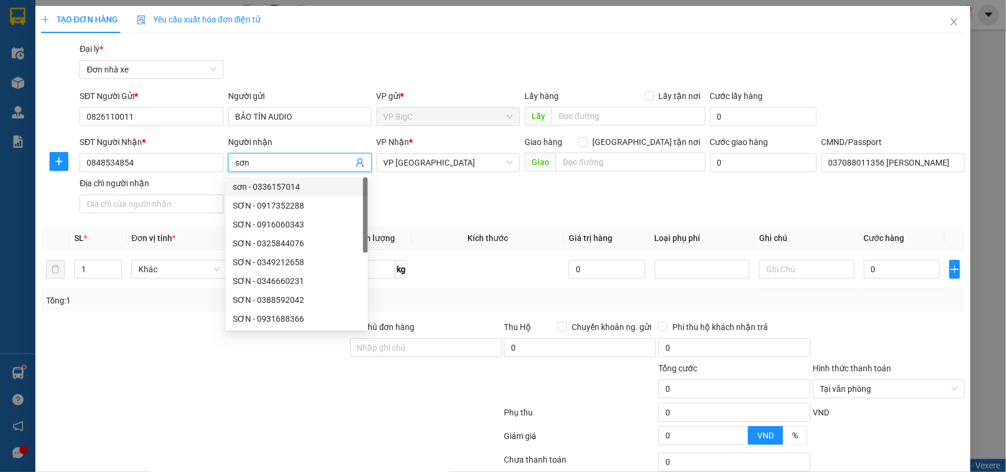
type input "sơn"
click at [423, 187] on div "SĐT Người Nhận * 0848534854 Người nhận sơn VP Nhận * VP [GEOGRAPHIC_DATA] hàng …" at bounding box center [522, 177] width 890 height 83
click at [416, 161] on span "VP [GEOGRAPHIC_DATA]" at bounding box center [449, 163] width 130 height 18
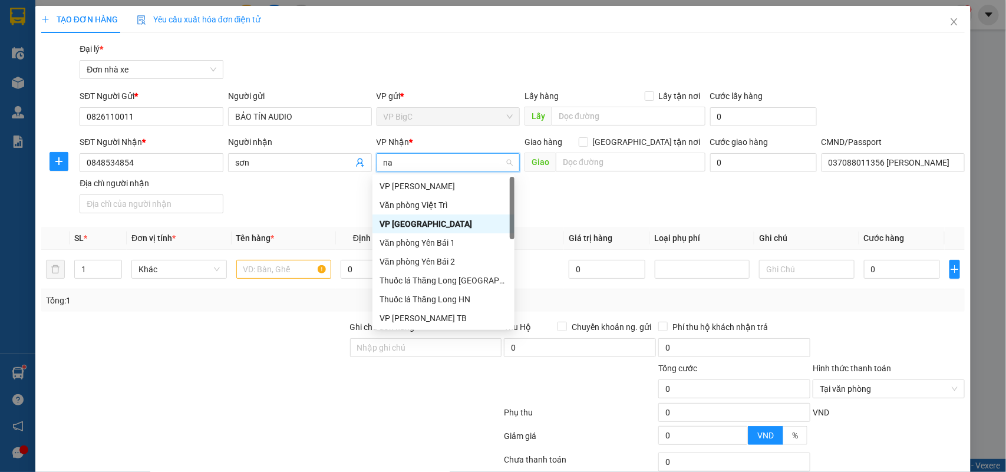
type input "nam"
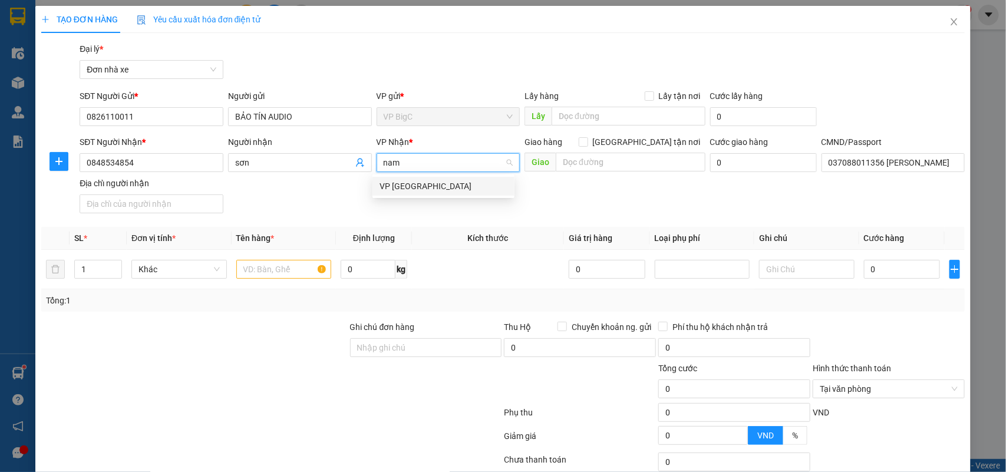
click at [411, 187] on div "VP [GEOGRAPHIC_DATA]" at bounding box center [444, 186] width 128 height 13
click at [289, 269] on input "text" at bounding box center [283, 269] width 95 height 19
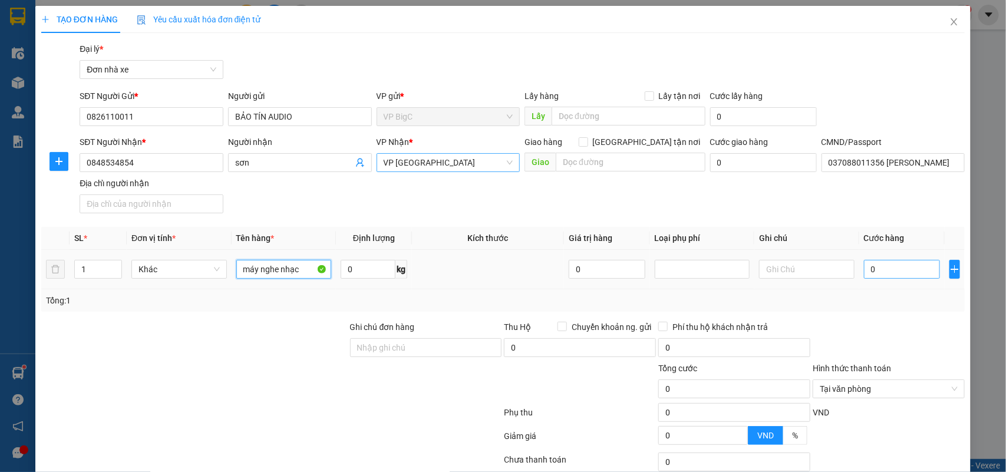
type input "máy nghe nhạc"
click at [902, 274] on input "0" at bounding box center [902, 269] width 76 height 19
type input "4"
type input "40"
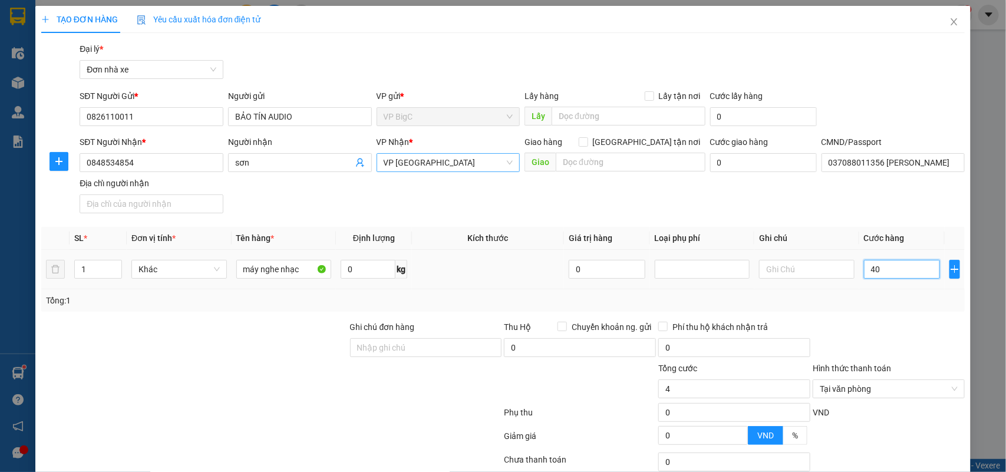
type input "40"
type input "40.000"
click at [904, 299] on div "Tổng: 1" at bounding box center [503, 300] width 915 height 13
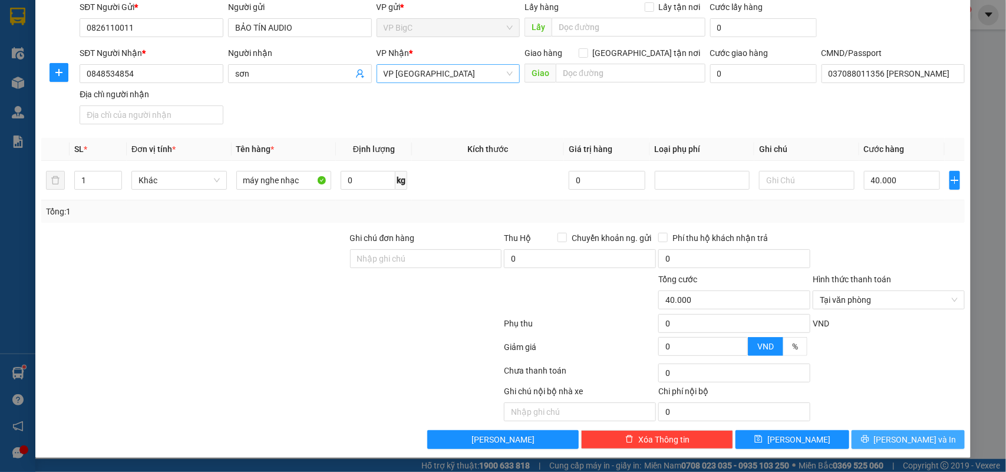
click at [906, 438] on span "[PERSON_NAME] và In" at bounding box center [915, 439] width 83 height 13
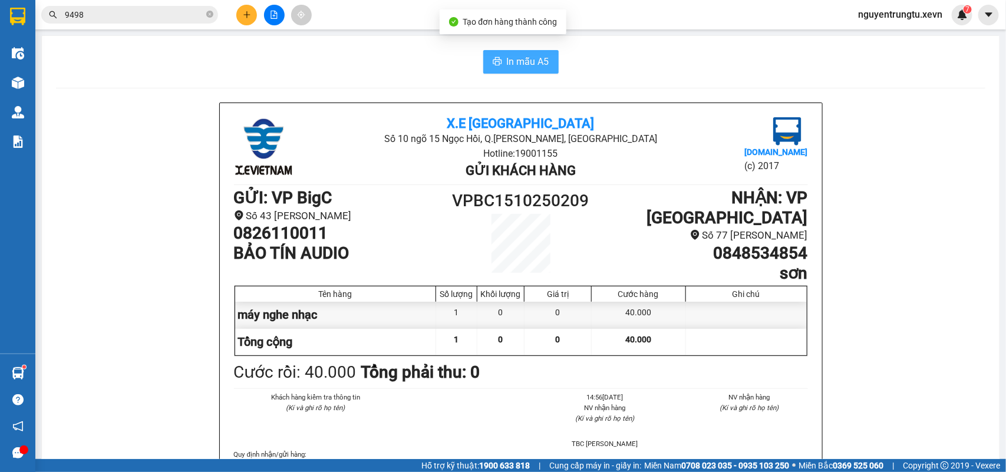
click at [513, 57] on span "In mẫu A5" at bounding box center [528, 61] width 42 height 15
